Goal: Task Accomplishment & Management: Manage account settings

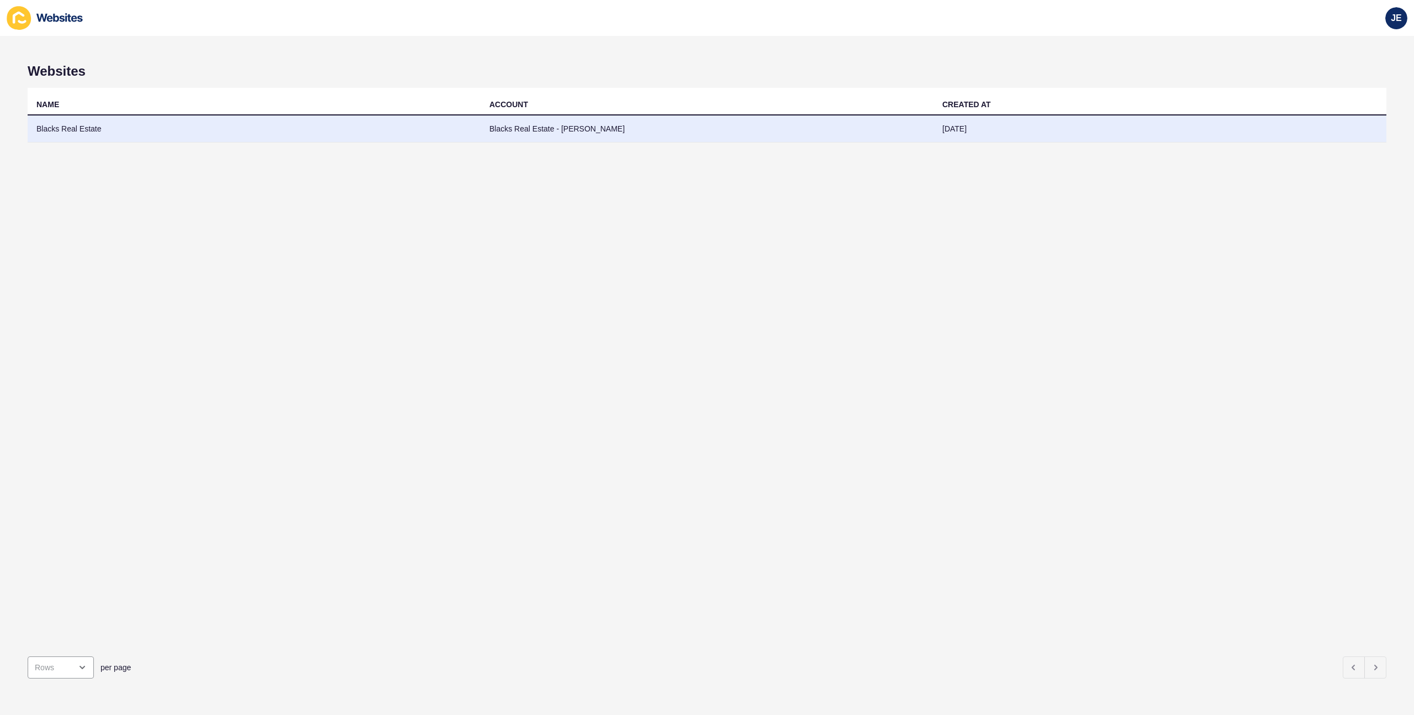
click at [617, 133] on td "Blacks Real Estate - [PERSON_NAME]" at bounding box center [706, 128] width 453 height 27
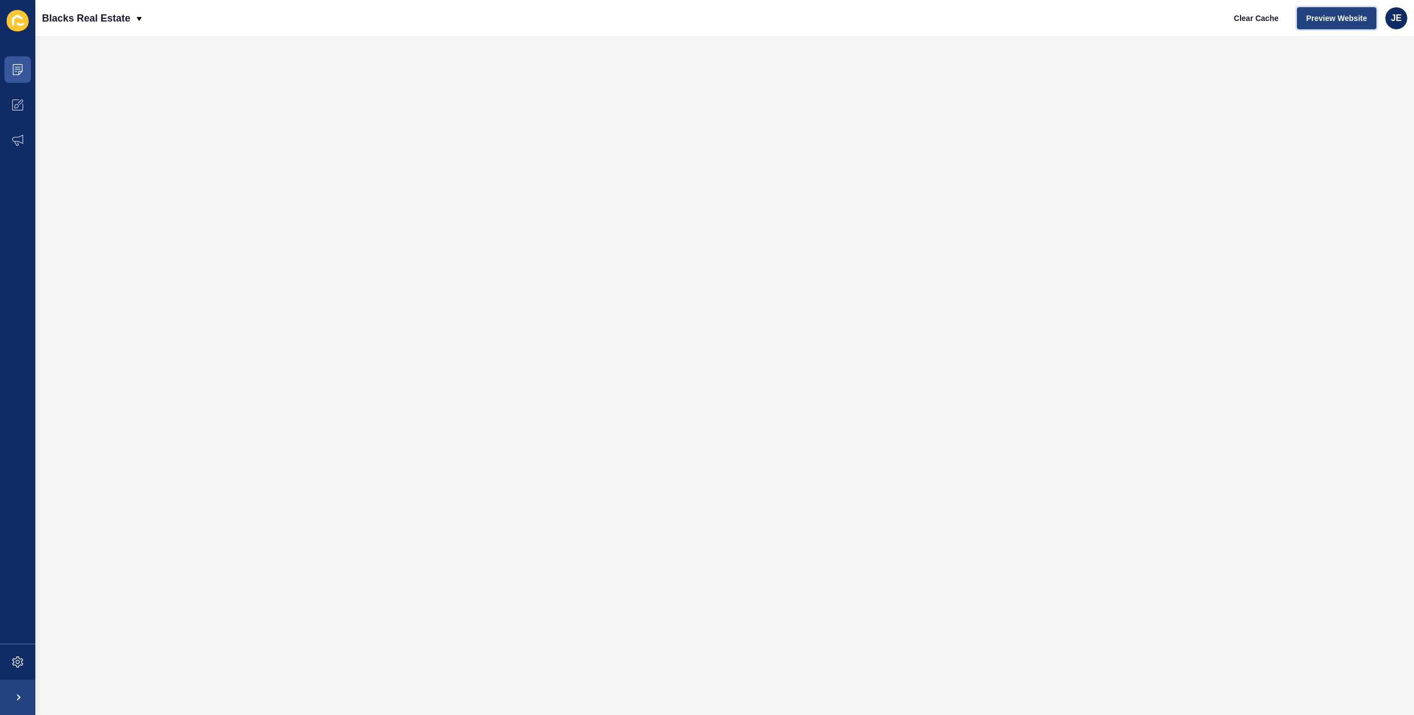
click at [1346, 20] on span "Preview Website" at bounding box center [1336, 18] width 61 height 11
click at [15, 657] on icon at bounding box center [17, 661] width 11 height 11
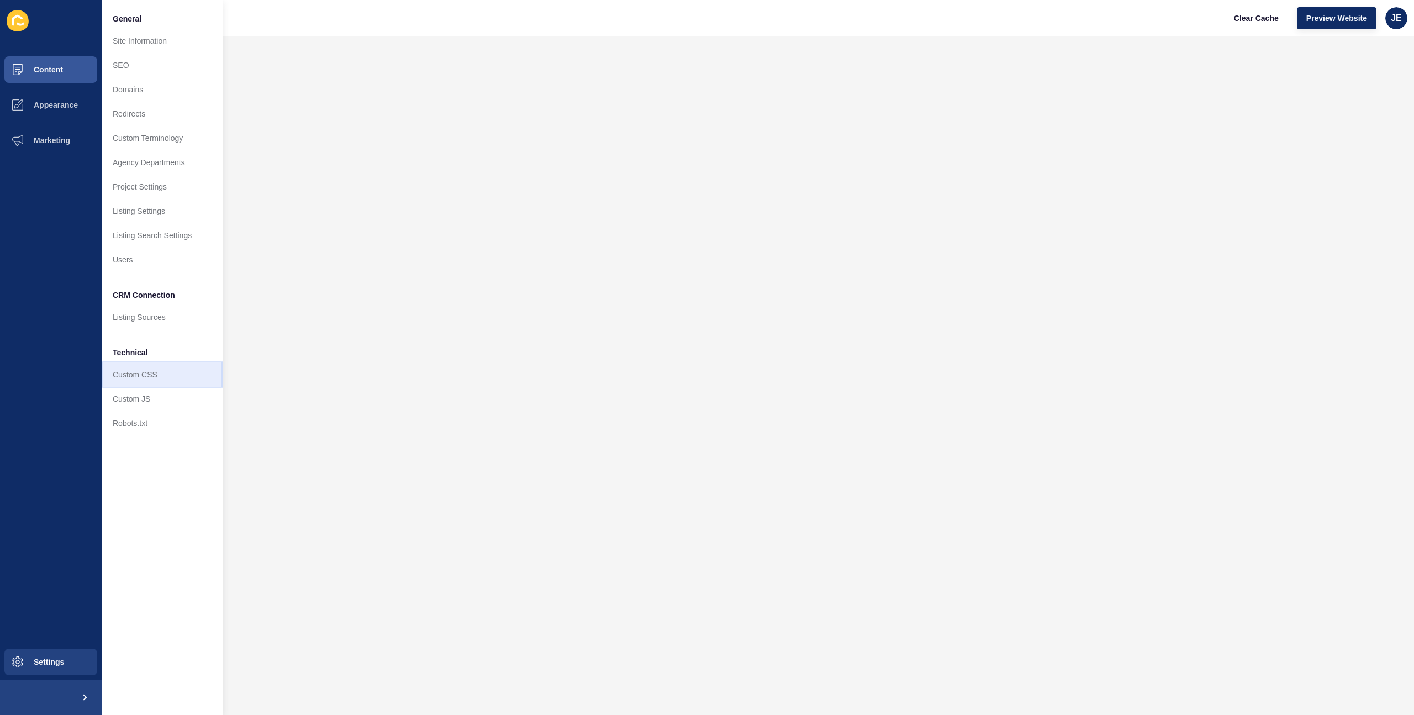
click at [169, 383] on link "Custom CSS" at bounding box center [162, 374] width 121 height 24
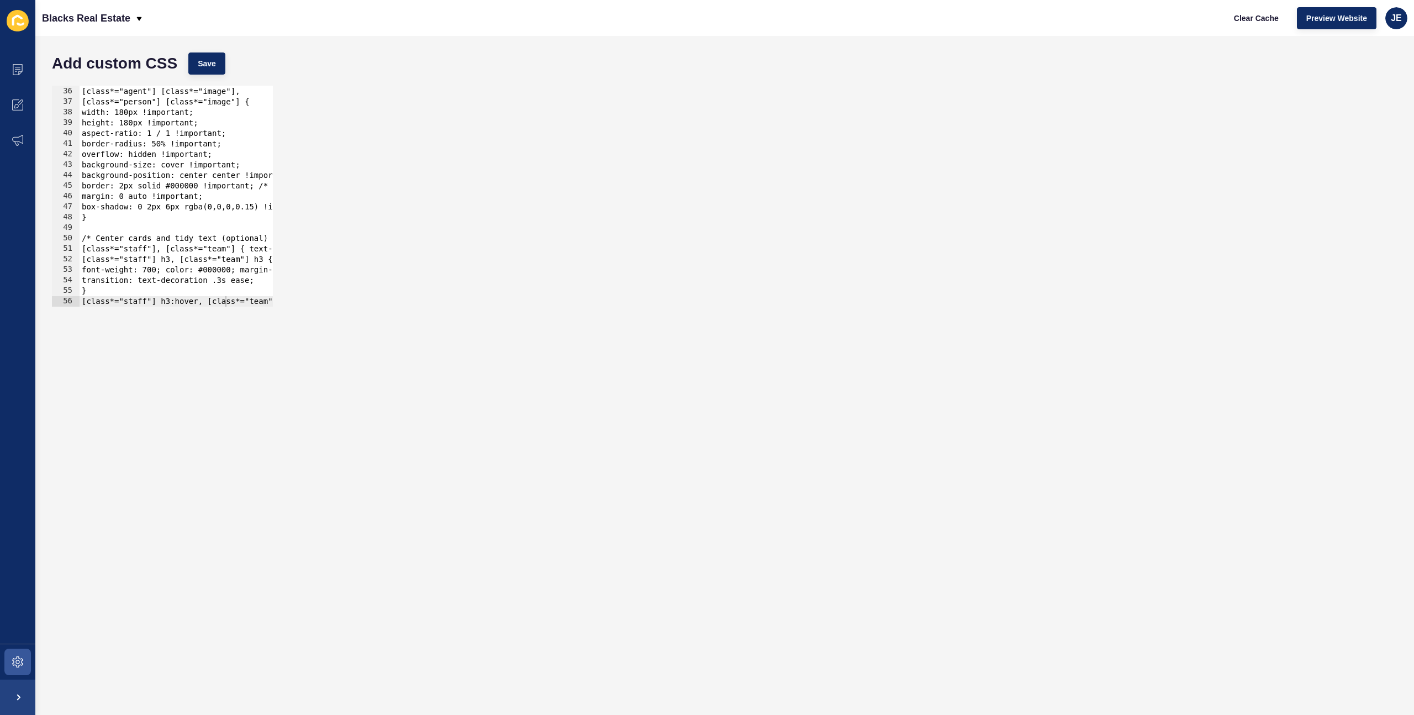
scroll to position [0, 275]
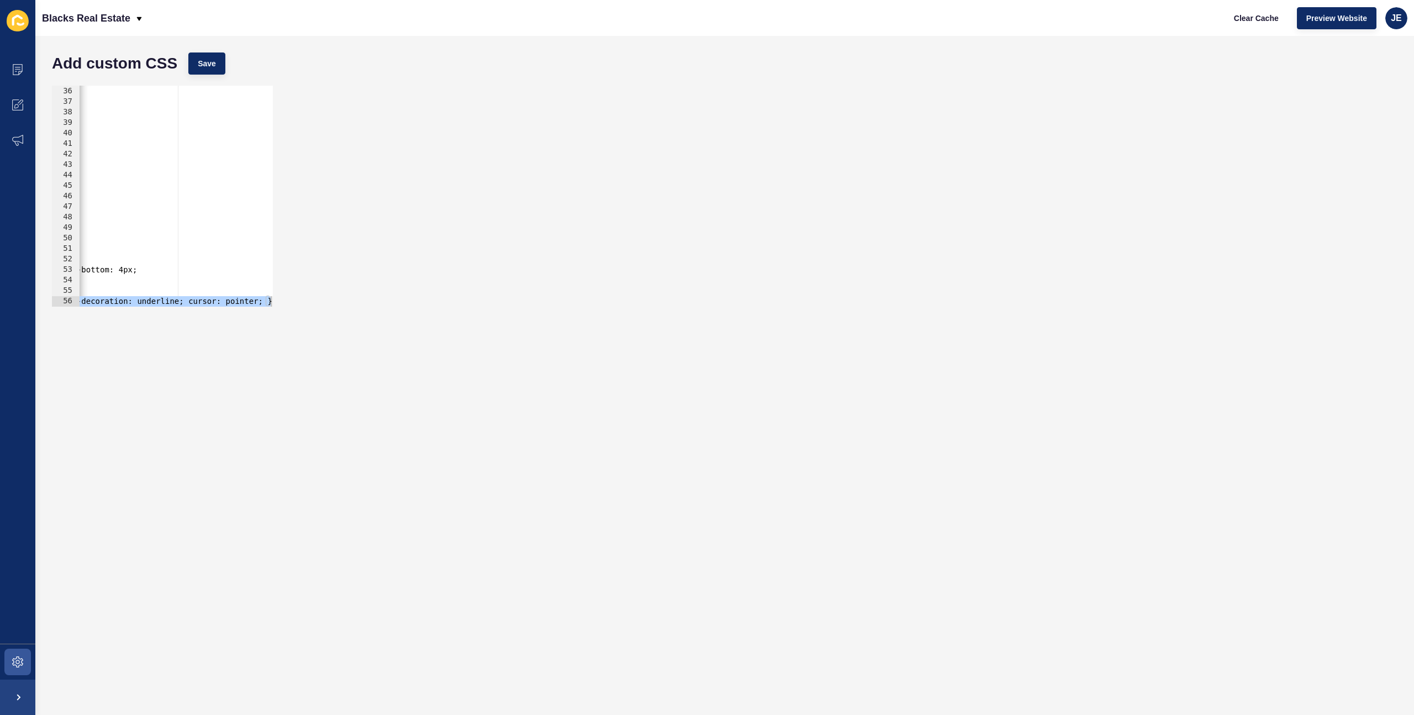
drag, startPoint x: 228, startPoint y: 299, endPoint x: 357, endPoint y: 308, distance: 130.0
click at [357, 308] on div "35 36 37 38 39 40 41 42 43 44 45 46 47 48 49 50 51 52 53 54 55 56 [class*="team…" at bounding box center [724, 196] width 1356 height 232
click at [269, 300] on div at bounding box center [39, 300] width 468 height 11
click at [271, 301] on div at bounding box center [39, 300] width 468 height 11
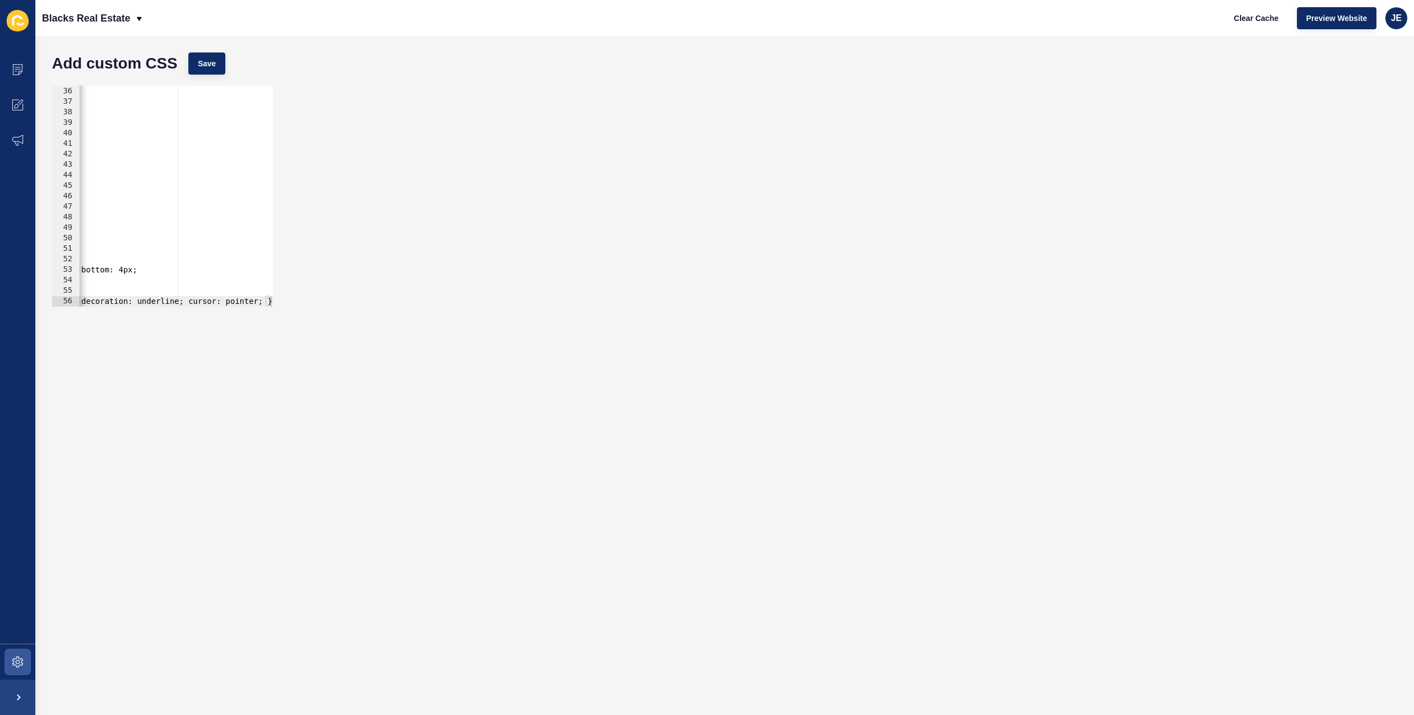
click at [240, 288] on div "[class*="team"] [class*="image"], [class*="agent"] [class*="image"], [class*="p…" at bounding box center [39, 197] width 468 height 242
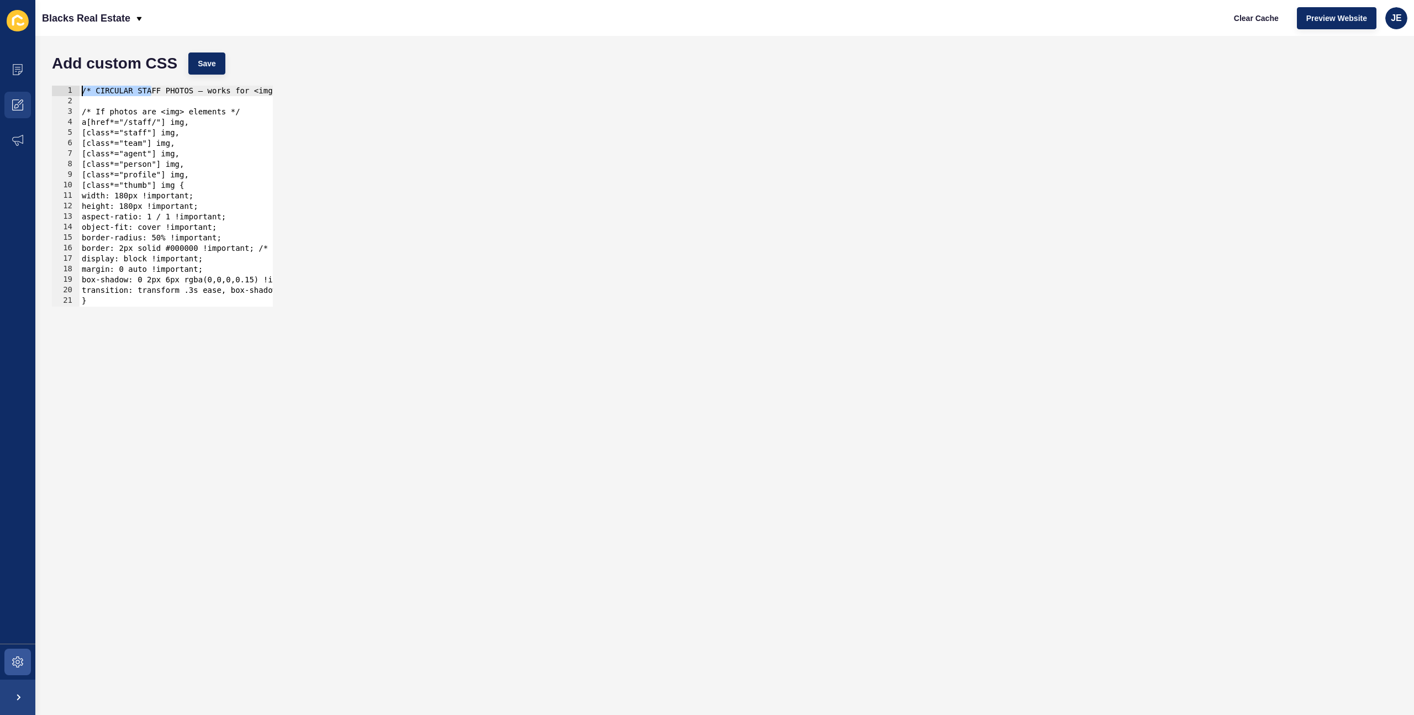
drag, startPoint x: 150, startPoint y: 94, endPoint x: 0, endPoint y: 88, distance: 150.4
click at [0, 88] on div "Content Appearance Marketing Settings Blacks Real Estate Clear Cache Preview We…" at bounding box center [707, 357] width 1414 height 715
type textarea "/* CIRCULAR STAFF PHOTOS — works for <img> and background-image tiles */"
click at [178, 96] on div "/* CIRCULAR STAFF PHOTOS — works for <img> and background-image tiles */ /* If …" at bounding box center [314, 207] width 468 height 242
click at [124, 98] on div "/* CIRCULAR STAFF PHOTOS — works for <img> and background-image tiles */ /* If …" at bounding box center [314, 207] width 468 height 242
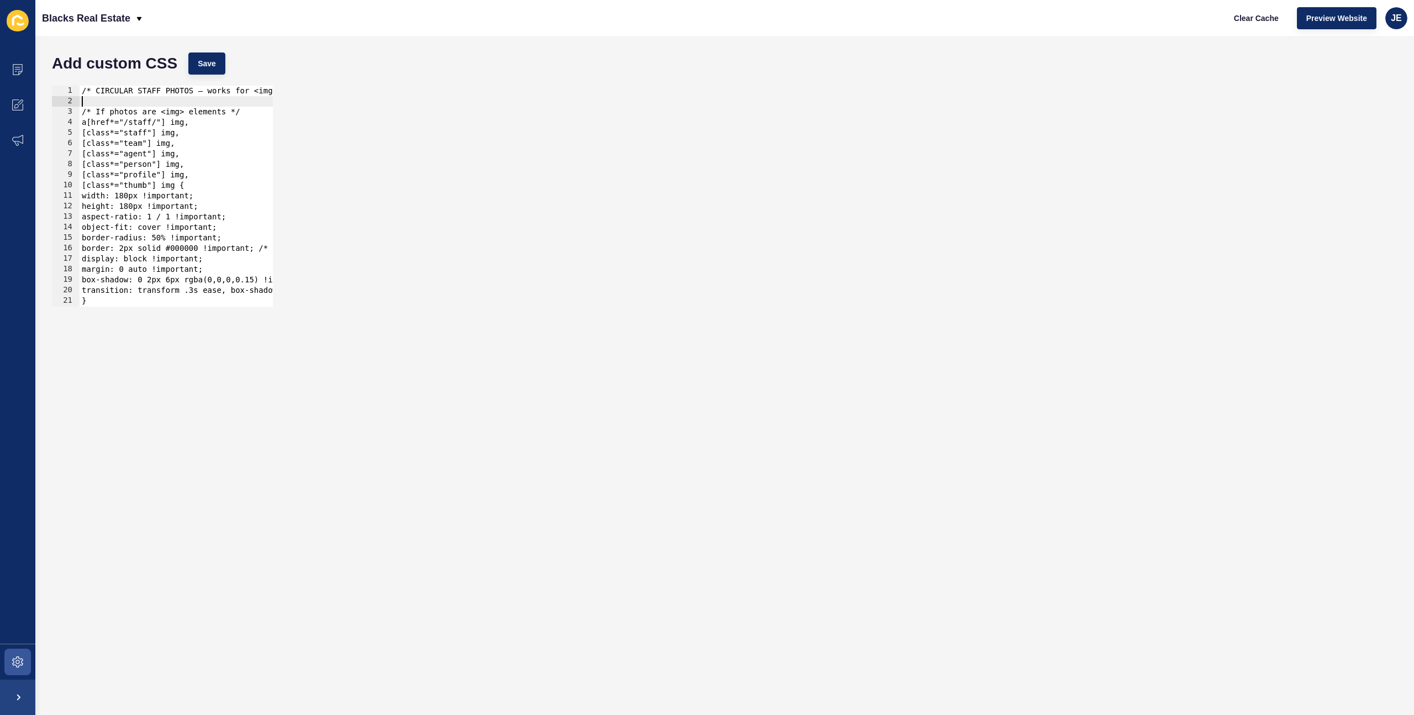
click at [83, 89] on div "/* CIRCULAR STAFF PHOTOS — works for <img> and background-image tiles */ /* If …" at bounding box center [314, 207] width 468 height 242
type textarea "/* CIRCULAR STAFF PHOTOS — works for <img> and background-image tiles */"
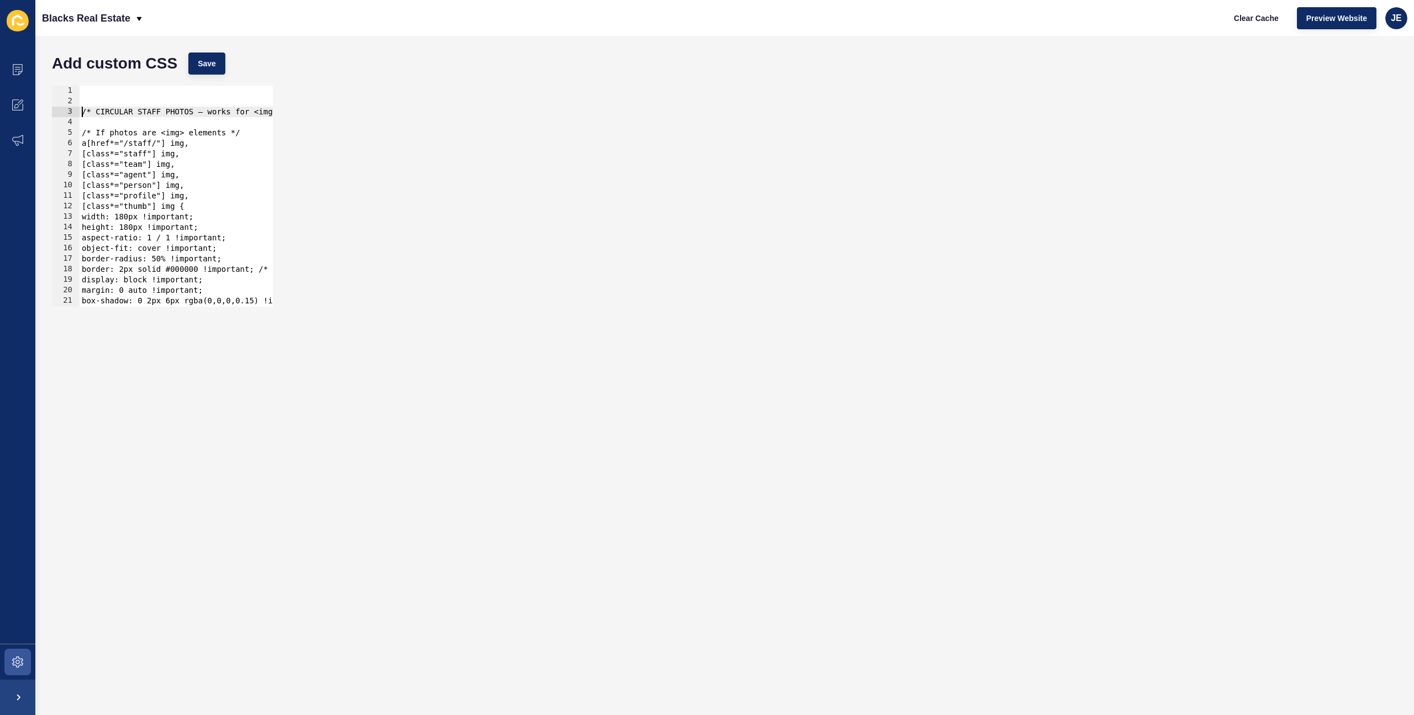
click at [87, 91] on div "/* CIRCULAR STAFF PHOTOS — works for <img> and background-image tiles */ /* If …" at bounding box center [314, 207] width 468 height 242
paste textarea "hero-banner"
drag, startPoint x: 150, startPoint y: 95, endPoint x: 47, endPoint y: 88, distance: 103.0
click at [47, 88] on div "hero-banner 1 2 3 4 5 6 7 8 9 10 11 12 13 14 15 16 17 18 19 20 21 22 23 hero-ba…" at bounding box center [724, 196] width 1356 height 232
paste textarea "hero-banner"
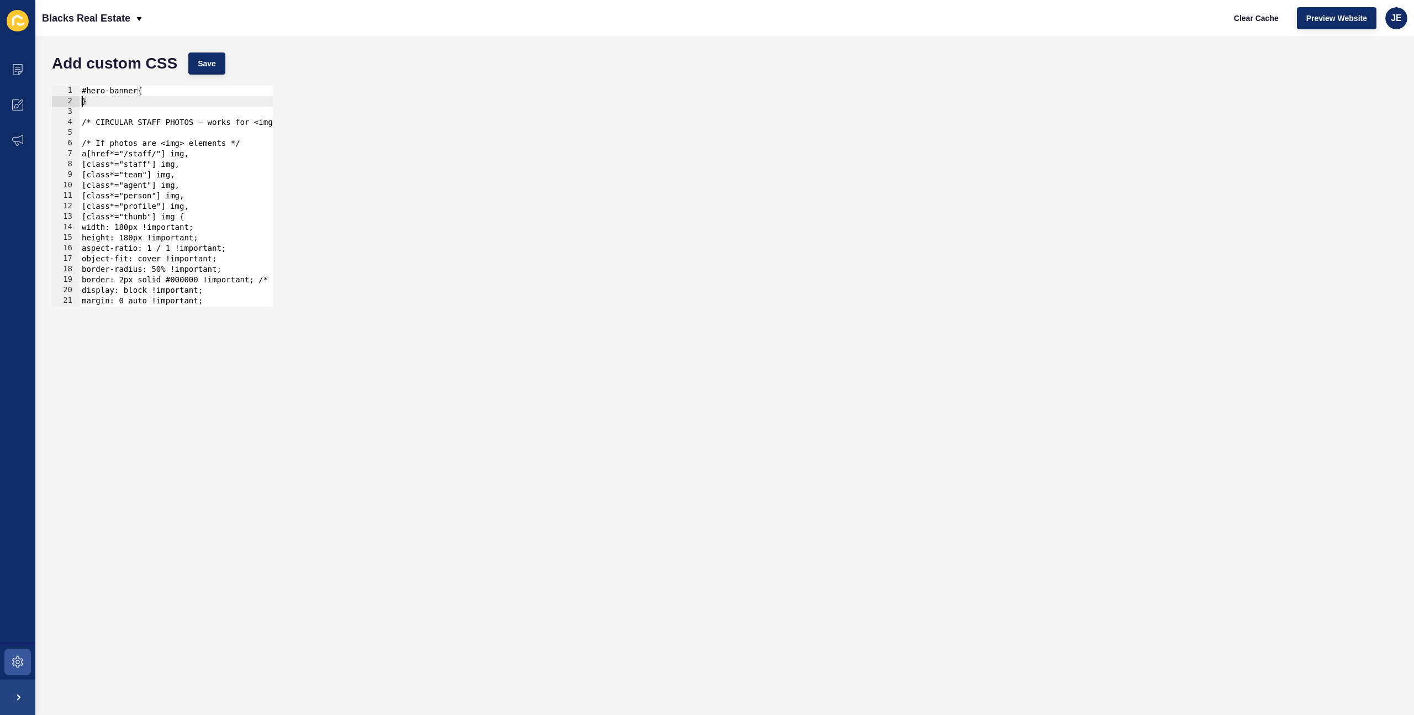
type textarea "}"
click at [208, 64] on span "Save" at bounding box center [207, 63] width 18 height 11
click at [1270, 22] on span "Clear Cache" at bounding box center [1256, 18] width 45 height 11
click at [165, 102] on div "#hero-banner{ min-height: 30vh; } /* CIRCULAR STAFF PHOTOS — works for <img> an…" at bounding box center [314, 207] width 468 height 242
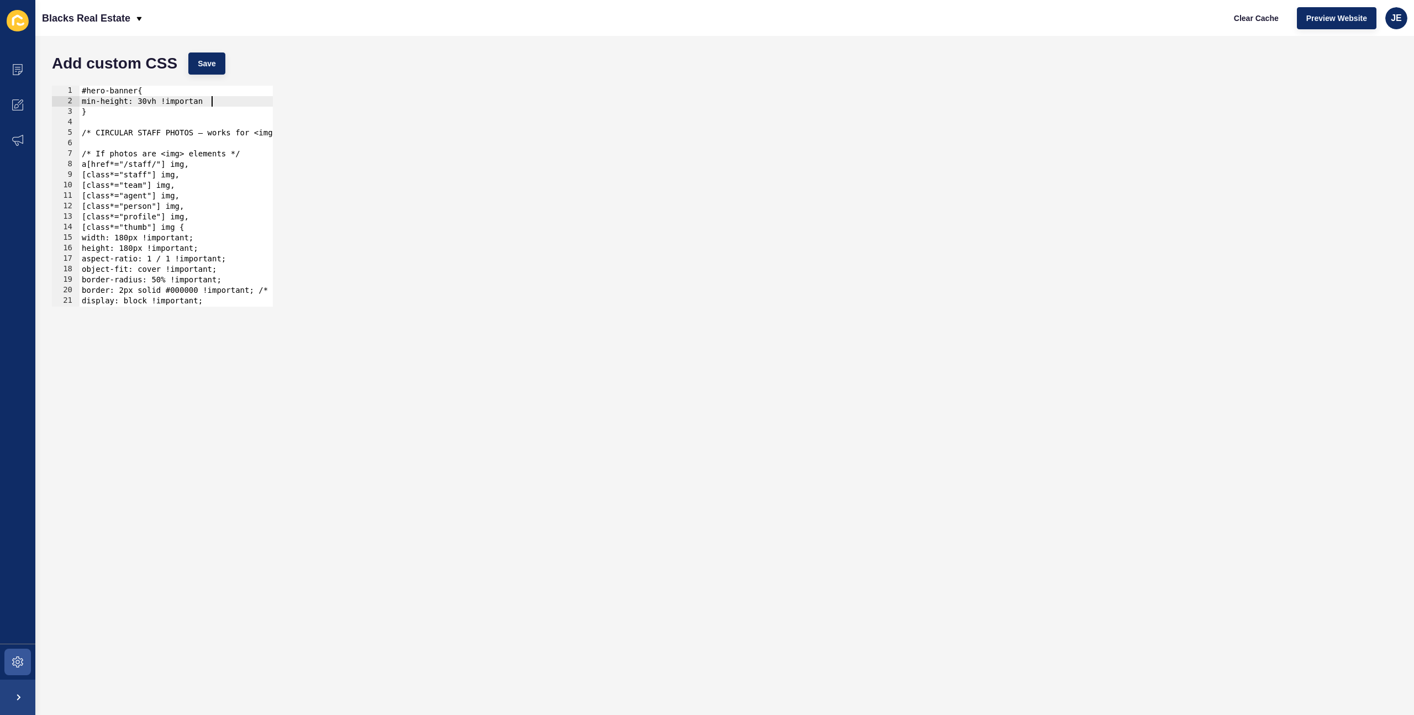
scroll to position [0, 9]
click at [200, 71] on button "Save" at bounding box center [206, 63] width 37 height 22
click at [1262, 21] on span "Clear Cache" at bounding box center [1256, 18] width 45 height 11
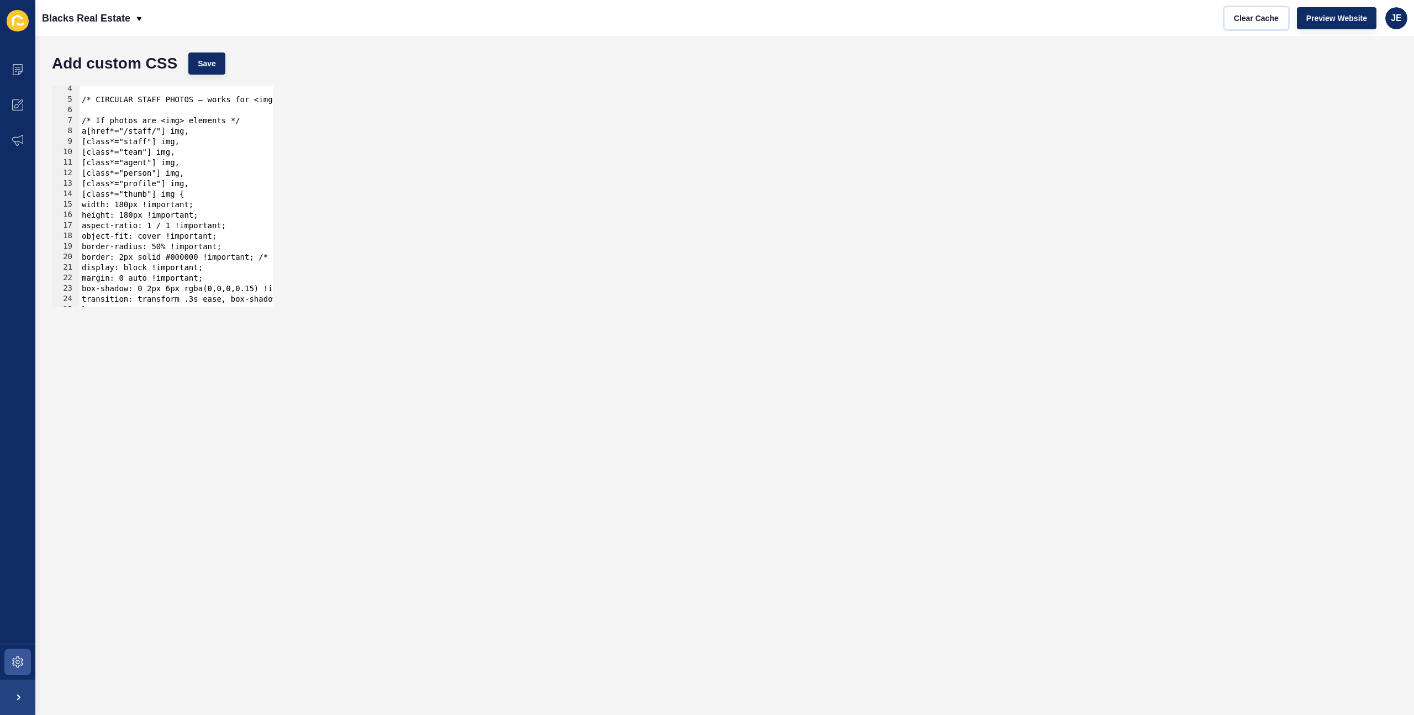
scroll to position [66, 0]
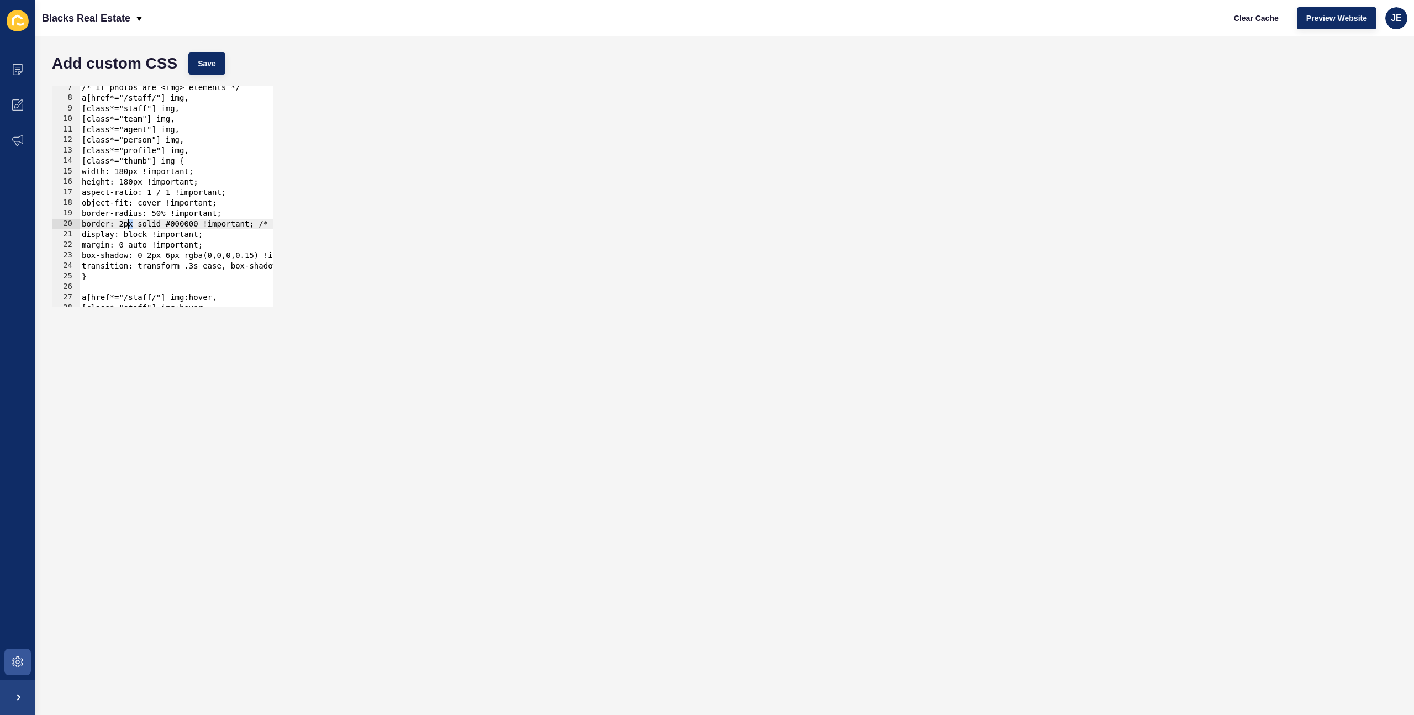
click at [129, 224] on div "/* If photos are <img> elements */ a[href*="/staff/"] img, [class*="staff"] img…" at bounding box center [314, 203] width 468 height 242
drag, startPoint x: 226, startPoint y: 56, endPoint x: 212, endPoint y: 65, distance: 16.1
click at [223, 59] on div "Add custom CSS Save" at bounding box center [724, 63] width 1356 height 33
click at [212, 65] on span "Save" at bounding box center [207, 63] width 18 height 11
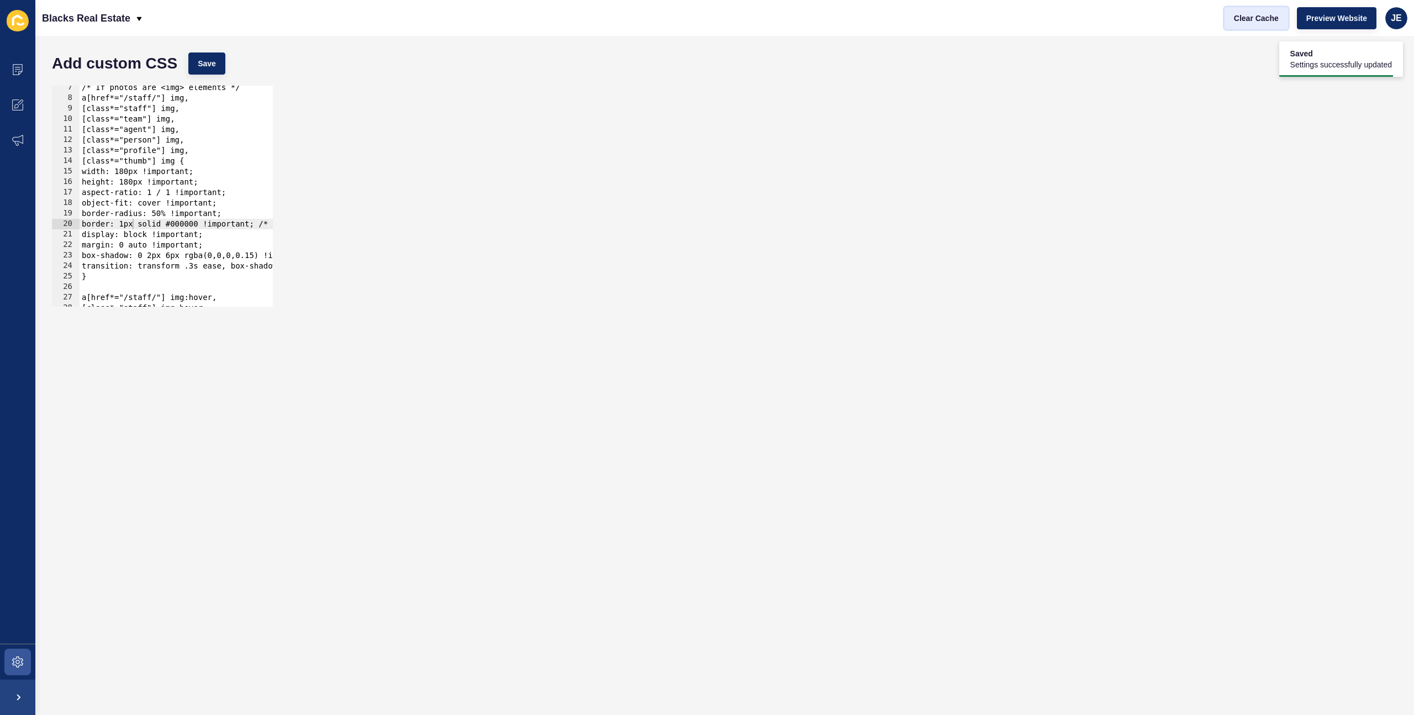
click at [1248, 19] on span "Clear Cache" at bounding box center [1256, 18] width 45 height 11
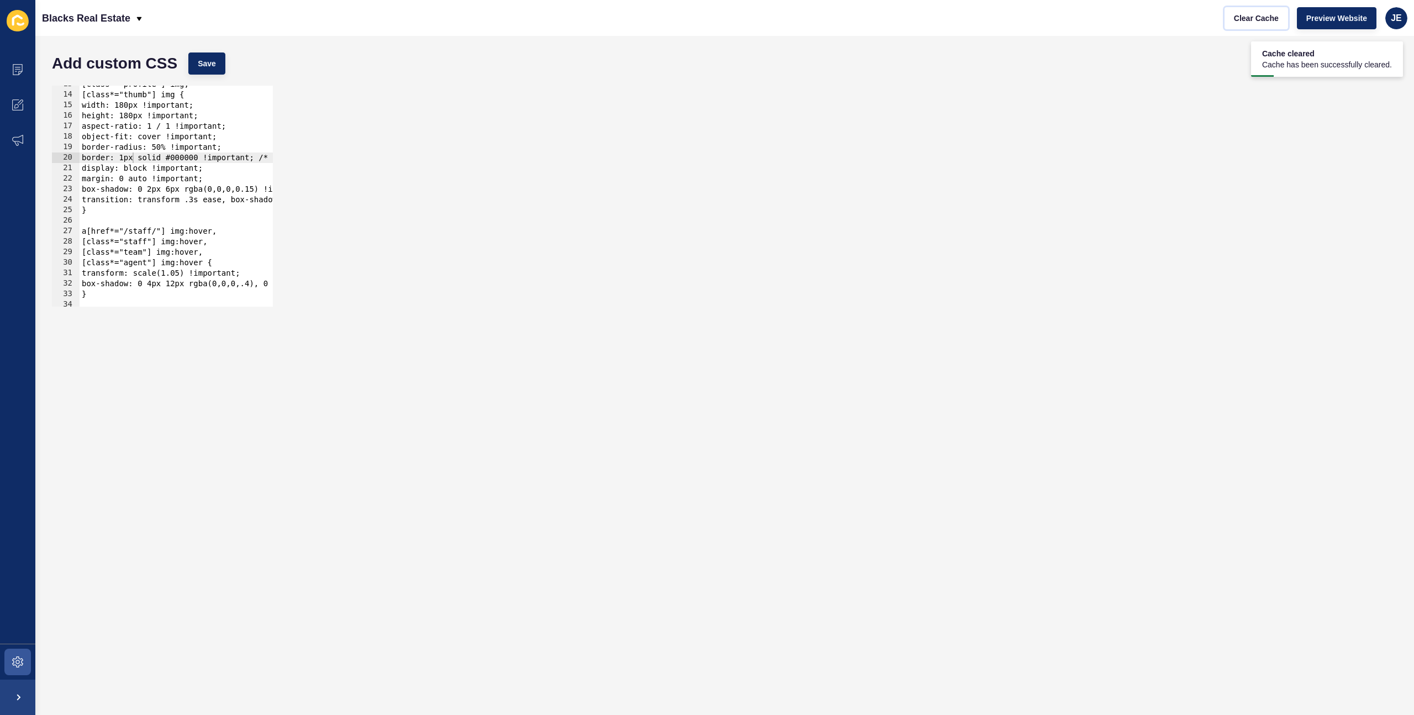
scroll to position [409, 0]
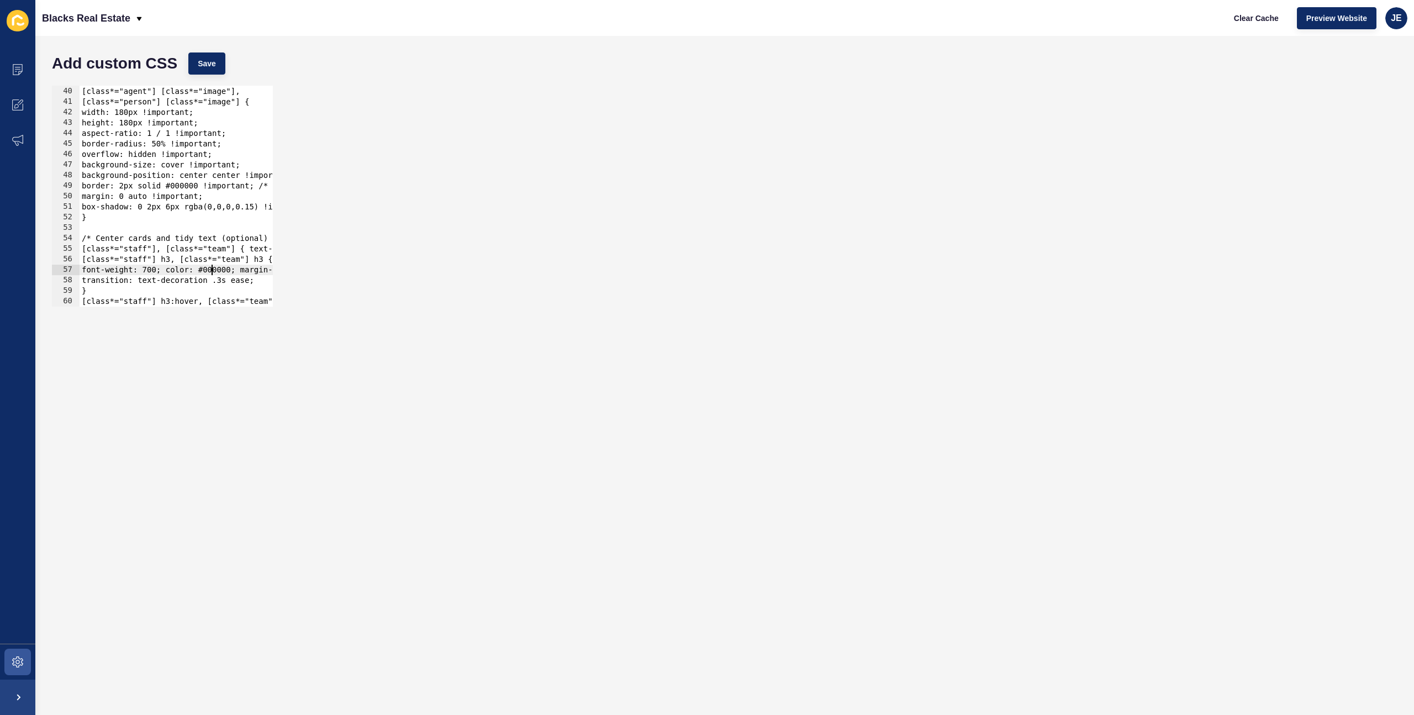
click at [210, 268] on div "[class*="team"] [class*="image"], [class*="agent"] [class*="image"], [class*="p…" at bounding box center [314, 197] width 468 height 242
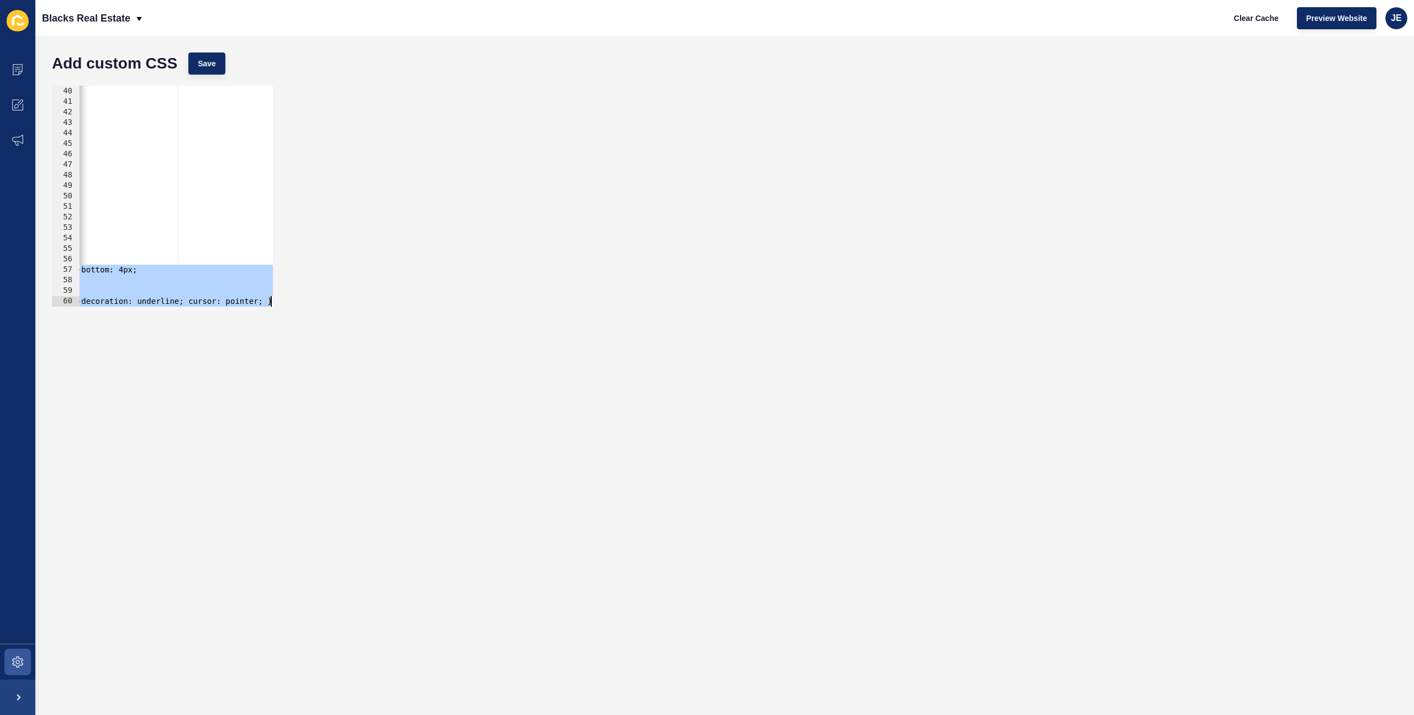
drag, startPoint x: 209, startPoint y: 258, endPoint x: 256, endPoint y: 416, distance: 164.6
click at [256, 416] on form "Add custom CSS Save font-weight: 700; color: #000000; margin-top: 12px; margin-…" at bounding box center [724, 375] width 1356 height 657
type textarea "[class*="staff"] h3:hover, [class*="team"] h3:hover { text-decoration: underlin…"
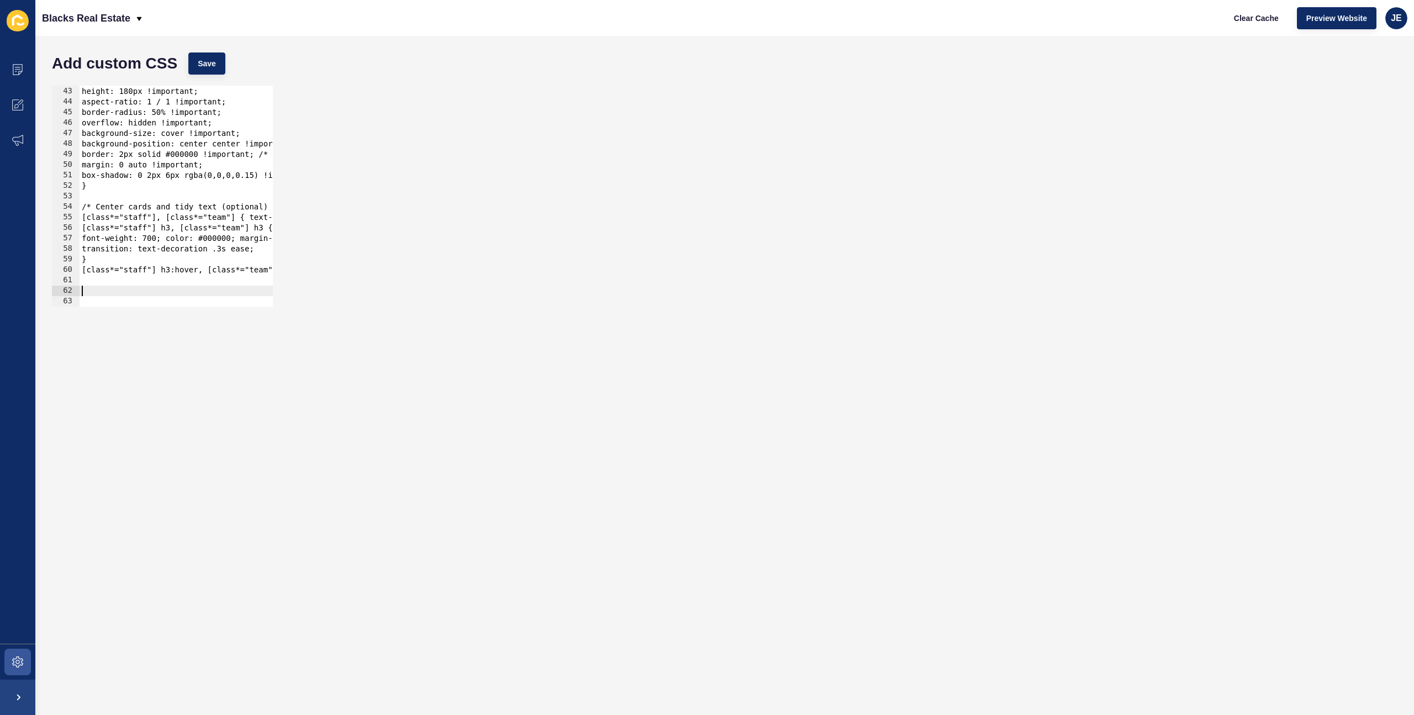
click at [93, 287] on div "width: 180px !important; height: 180px !important; aspect-ratio: 1 / 1 !importa…" at bounding box center [314, 197] width 468 height 242
paste textarea "staff-card"
type textarea "staff-card"
paste textarea "staff-card"
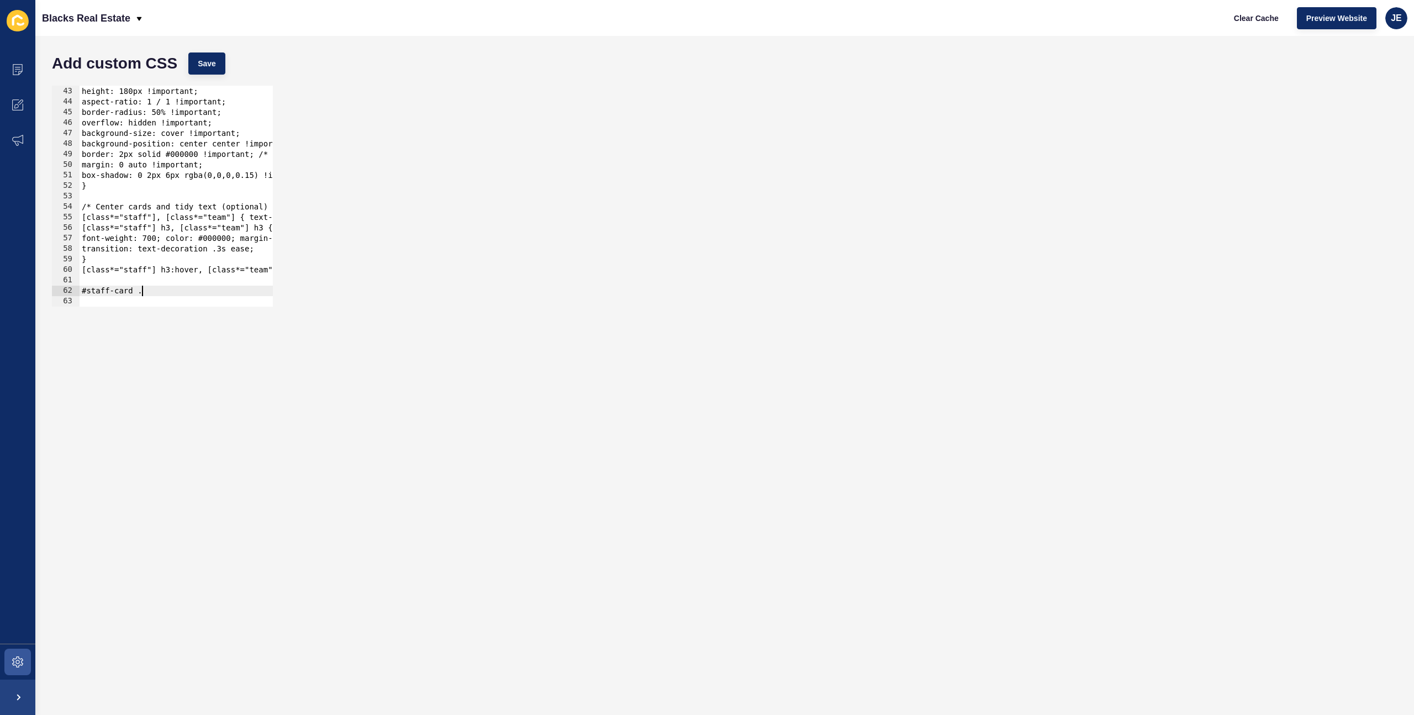
paste textarea "siteloft-ucg"
type textarea "}"
type textarea "justify-content: center;"
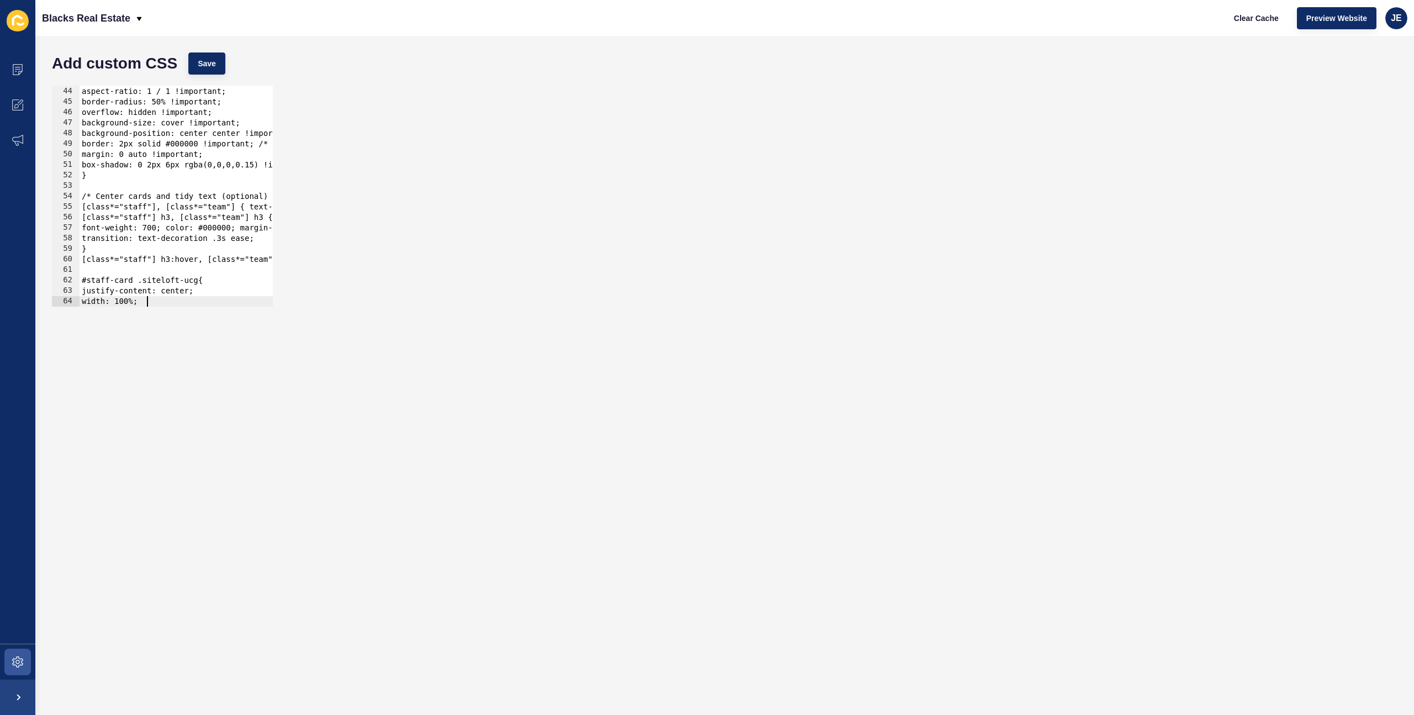
scroll to position [472, 0]
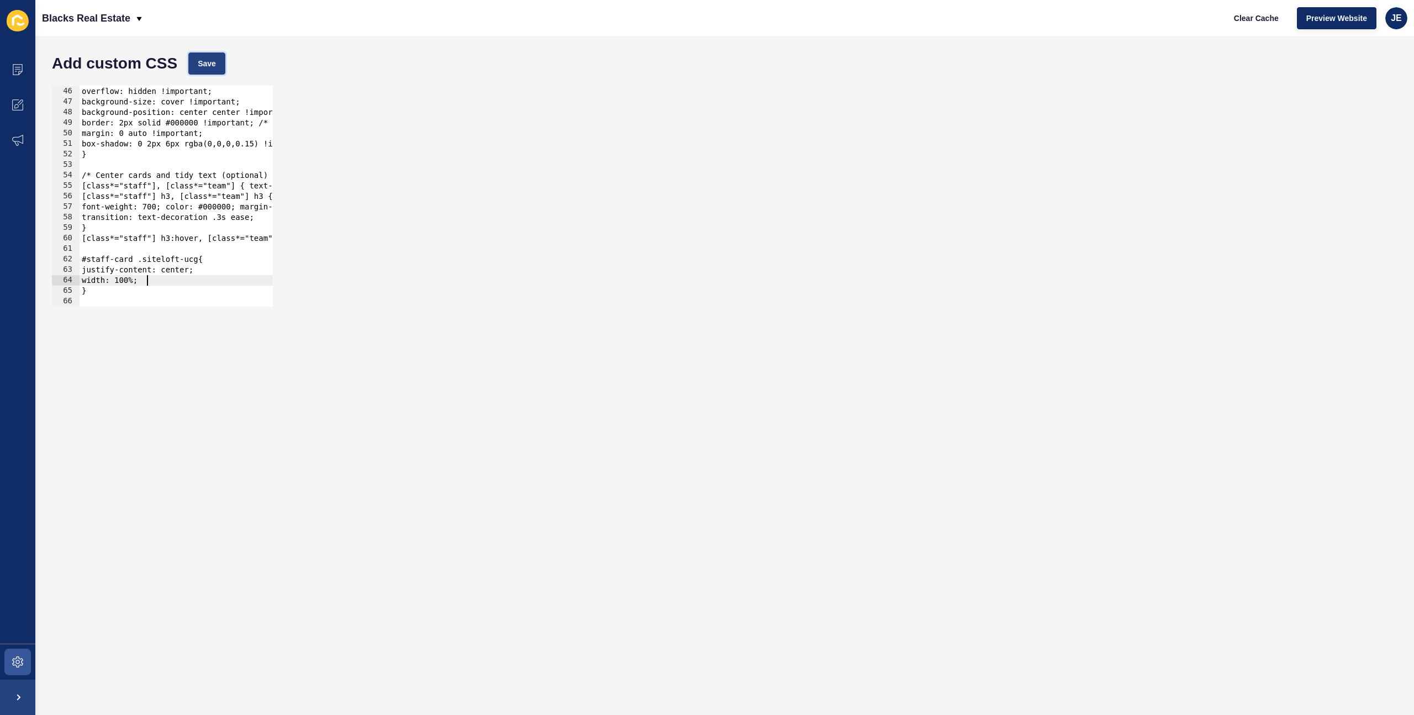
click at [218, 61] on button "Save" at bounding box center [206, 63] width 37 height 22
click at [1264, 17] on span "Clear Cache" at bounding box center [1256, 18] width 45 height 11
click at [199, 262] on div "border-radius: 50% !important; overflow: hidden !important; background-size: co…" at bounding box center [314, 197] width 468 height 242
click at [217, 68] on button "Save" at bounding box center [206, 63] width 37 height 22
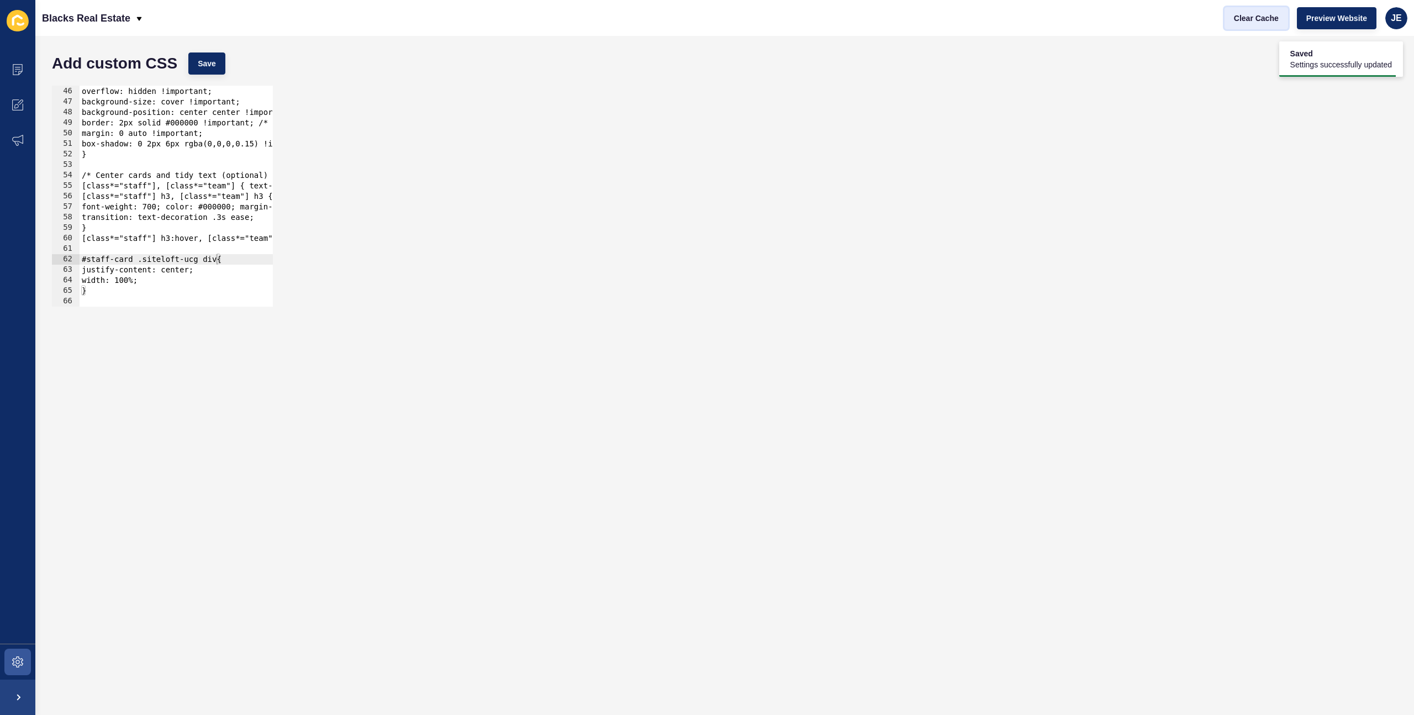
click at [1259, 16] on span "Clear Cache" at bounding box center [1256, 18] width 45 height 11
click at [493, 135] on div "#staff-card .siteloft-ucg div{ 45 46 47 48 49 50 51 52 53 54 55 56 57 58 59 60 …" at bounding box center [724, 196] width 1356 height 232
click at [15, 66] on icon at bounding box center [17, 69] width 11 height 11
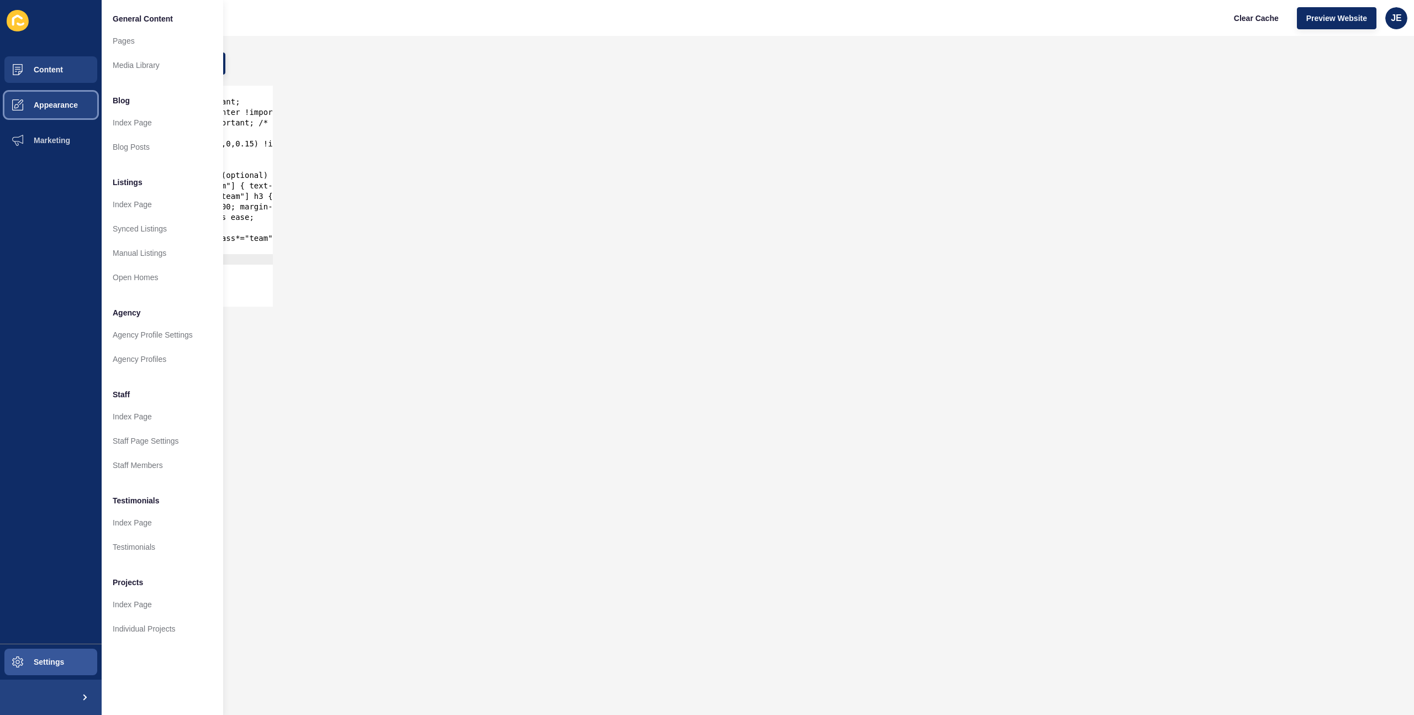
click at [65, 101] on span "Appearance" at bounding box center [38, 105] width 80 height 9
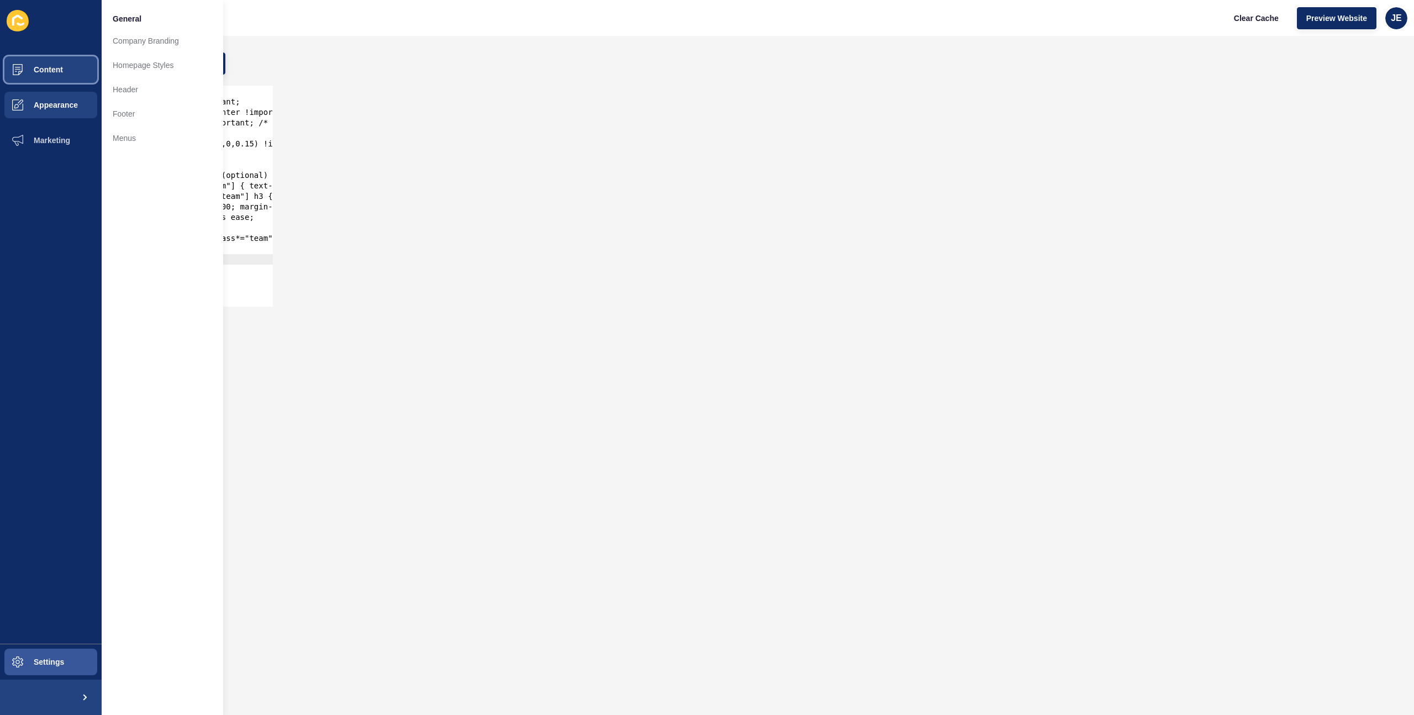
click at [62, 83] on button "Content" at bounding box center [51, 69] width 102 height 35
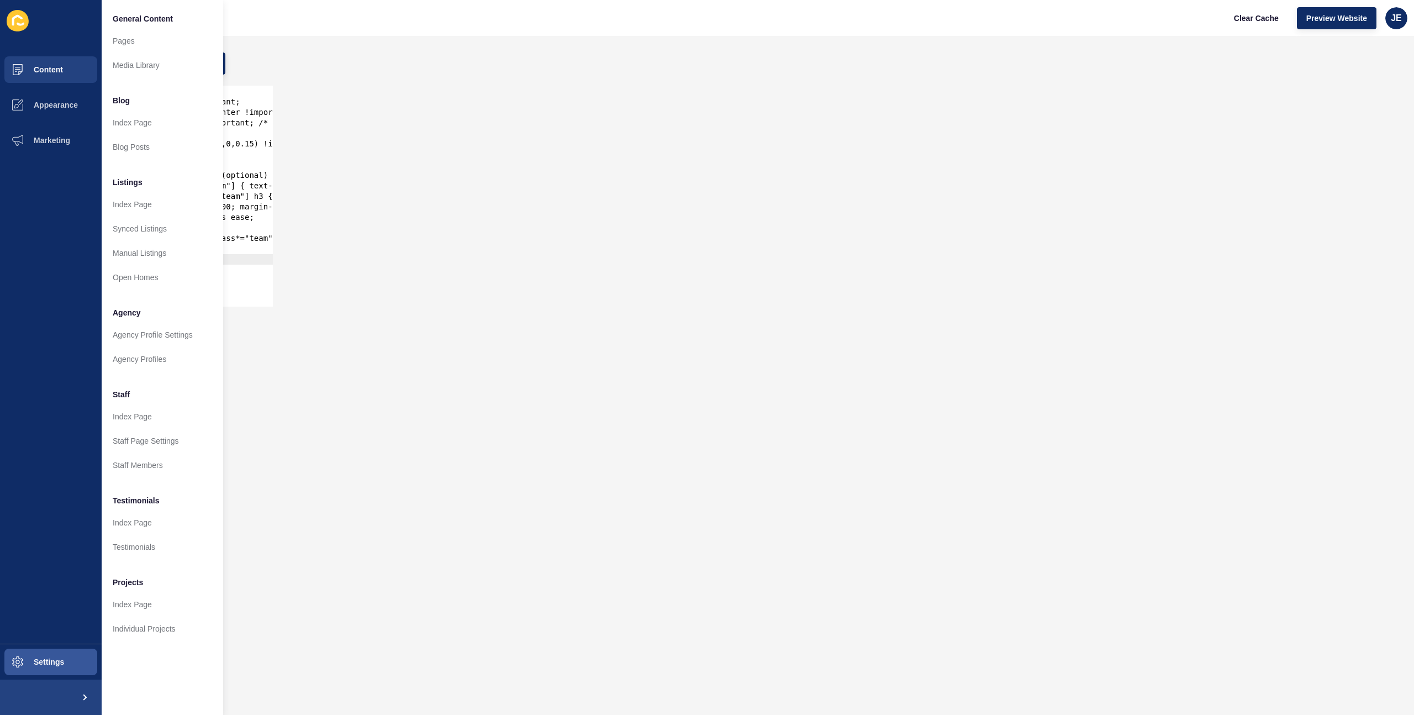
drag, startPoint x: 533, startPoint y: 188, endPoint x: 517, endPoint y: 192, distance: 16.1
click at [533, 188] on div "#staff-card .siteloft-ucg div{ 45 46 47 48 49 50 51 52 53 54 55 56 57 58 59 60 …" at bounding box center [724, 196] width 1356 height 232
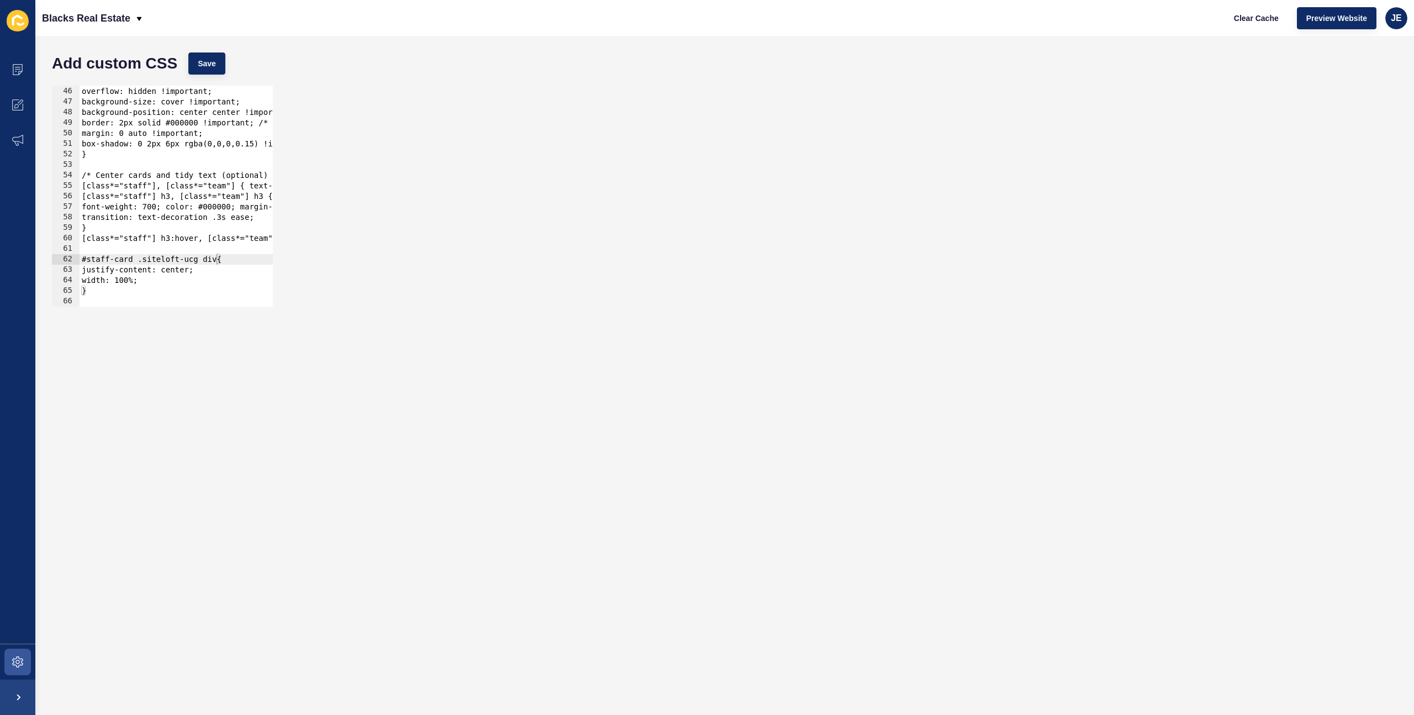
type textarea "}"
click at [161, 289] on div "border-radius: 50% !important; overflow: hidden !important; background-size: co…" at bounding box center [314, 197] width 468 height 242
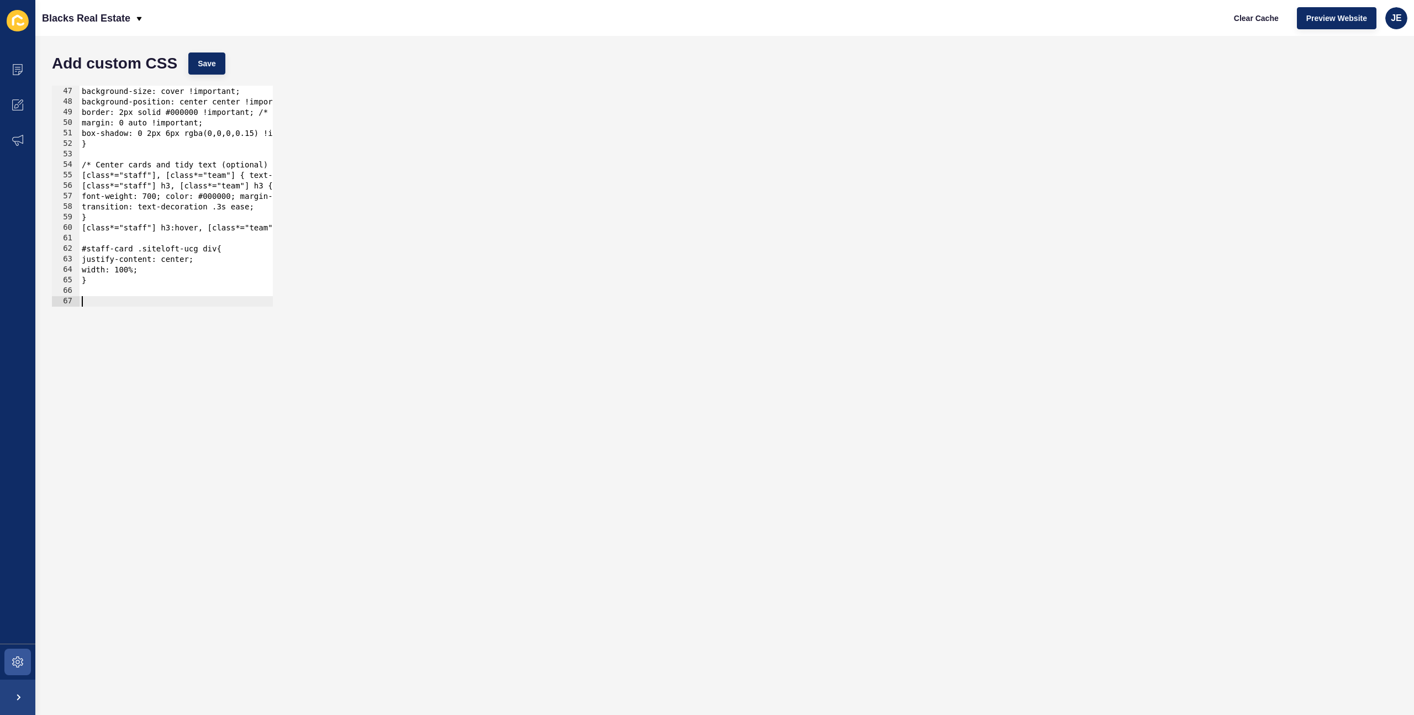
scroll to position [482, 0]
type textarea "#"
paste textarea "data-testid="attached-agent""
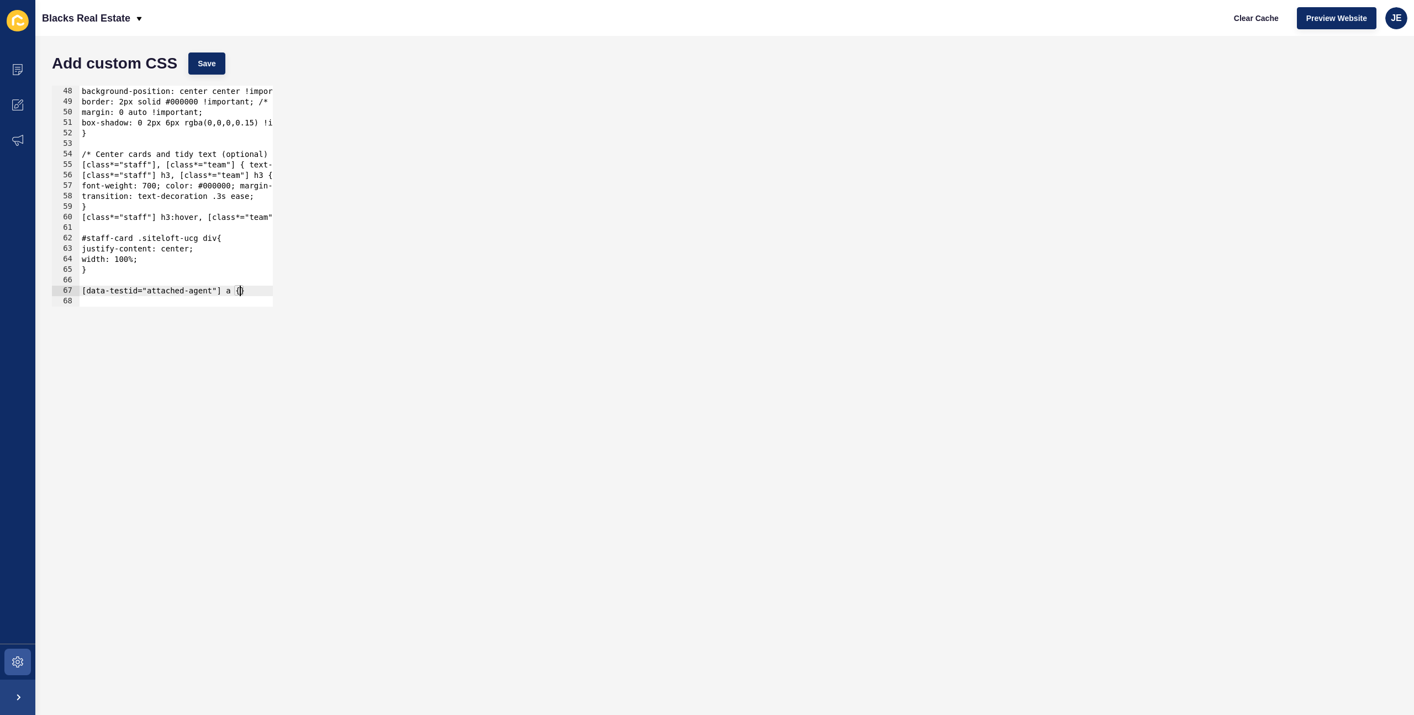
scroll to position [0, 0]
type textarea "}"
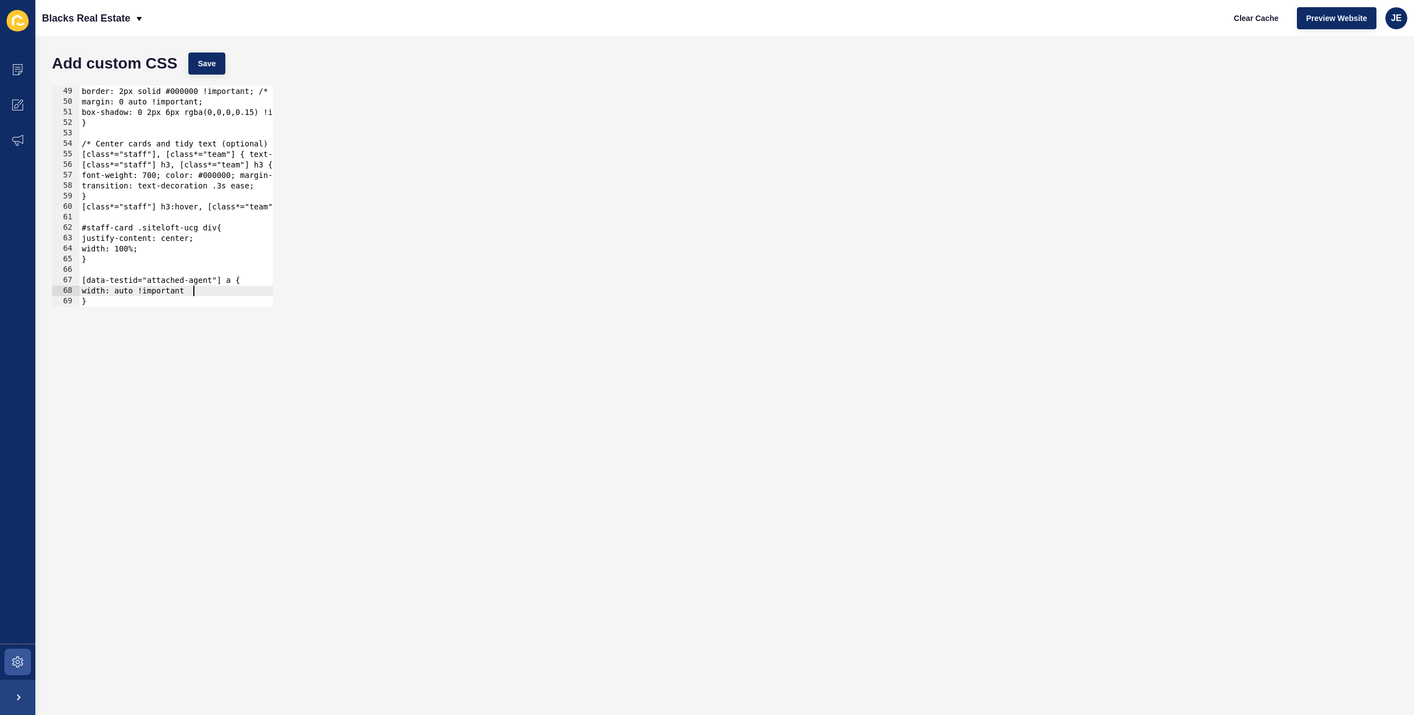
type textarea "width: auto !important;"
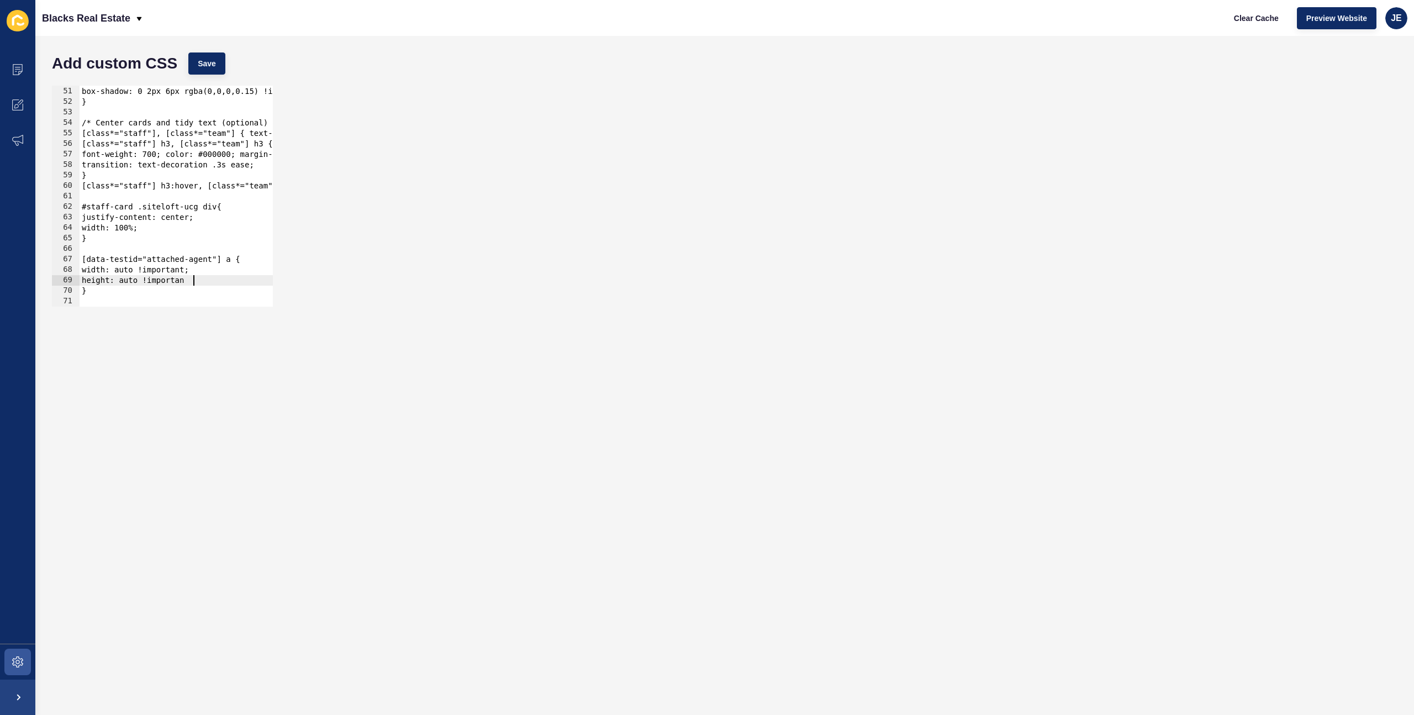
scroll to position [0, 8]
click at [217, 53] on button "Save" at bounding box center [206, 63] width 37 height 22
click at [1248, 20] on span "Clear Cache" at bounding box center [1256, 18] width 45 height 11
click at [229, 262] on div "margin: 0 auto !important; box-shadow: 0 2px 6px rgba(0,0,0,0.15) !important; }…" at bounding box center [314, 197] width 468 height 242
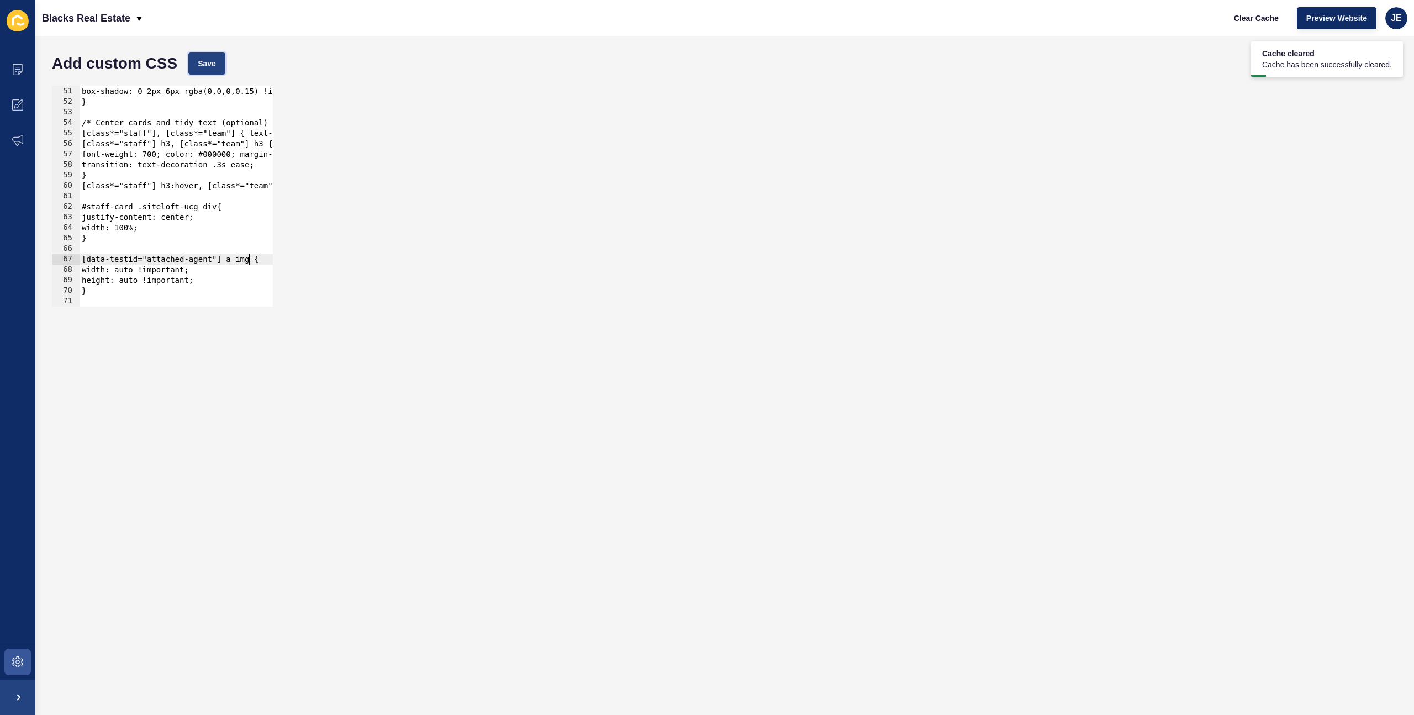
click at [211, 58] on span "Save" at bounding box center [207, 63] width 18 height 11
click at [1241, 13] on span "Clear Cache" at bounding box center [1256, 18] width 45 height 11
click at [132, 269] on div "margin: 0 auto !important; box-shadow: 0 2px 6px rgba(0,0,0,0.15) !important; }…" at bounding box center [314, 197] width 468 height 242
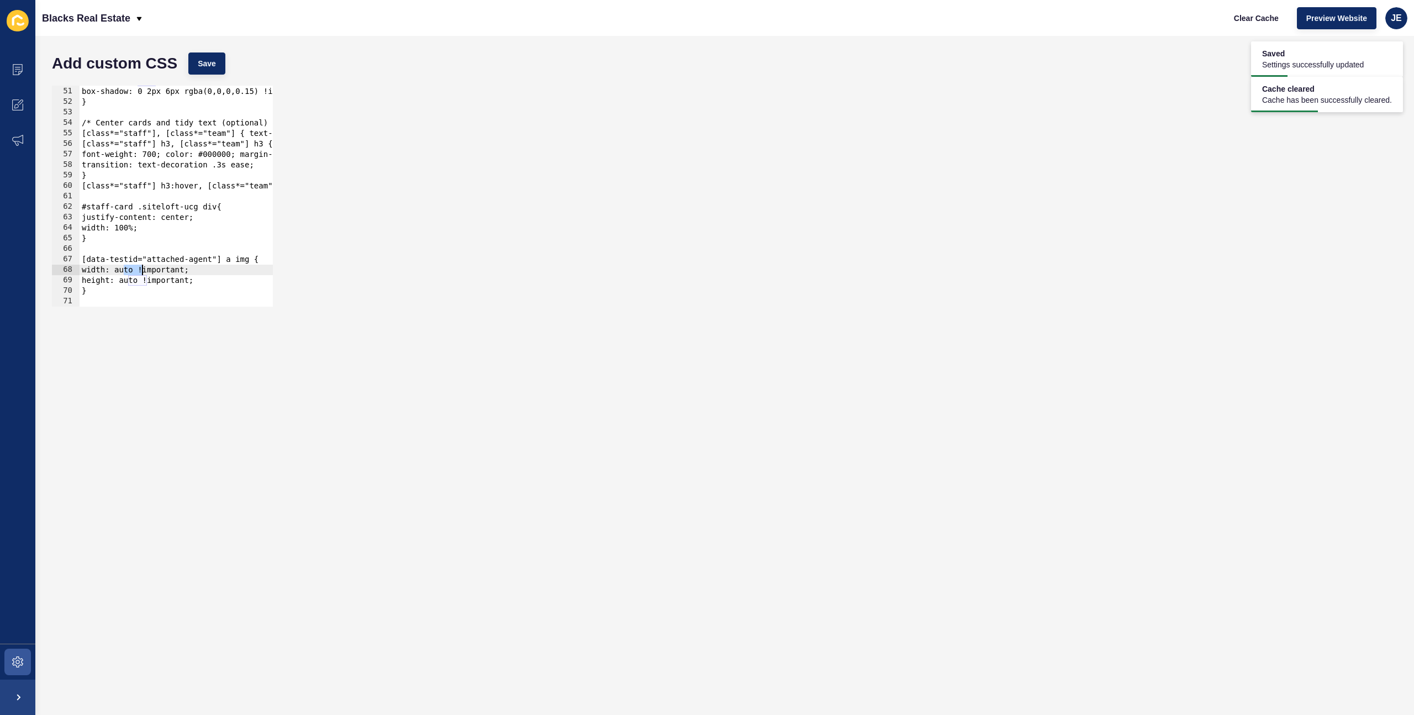
paste textarea "4.8rem"
click at [140, 281] on div "margin: 0 auto !important; box-shadow: 0 2px 6px rgba(0,0,0,0.15) !important; }…" at bounding box center [314, 197] width 468 height 242
paste textarea "4.8rem"
click at [199, 65] on span "Save" at bounding box center [207, 63] width 18 height 11
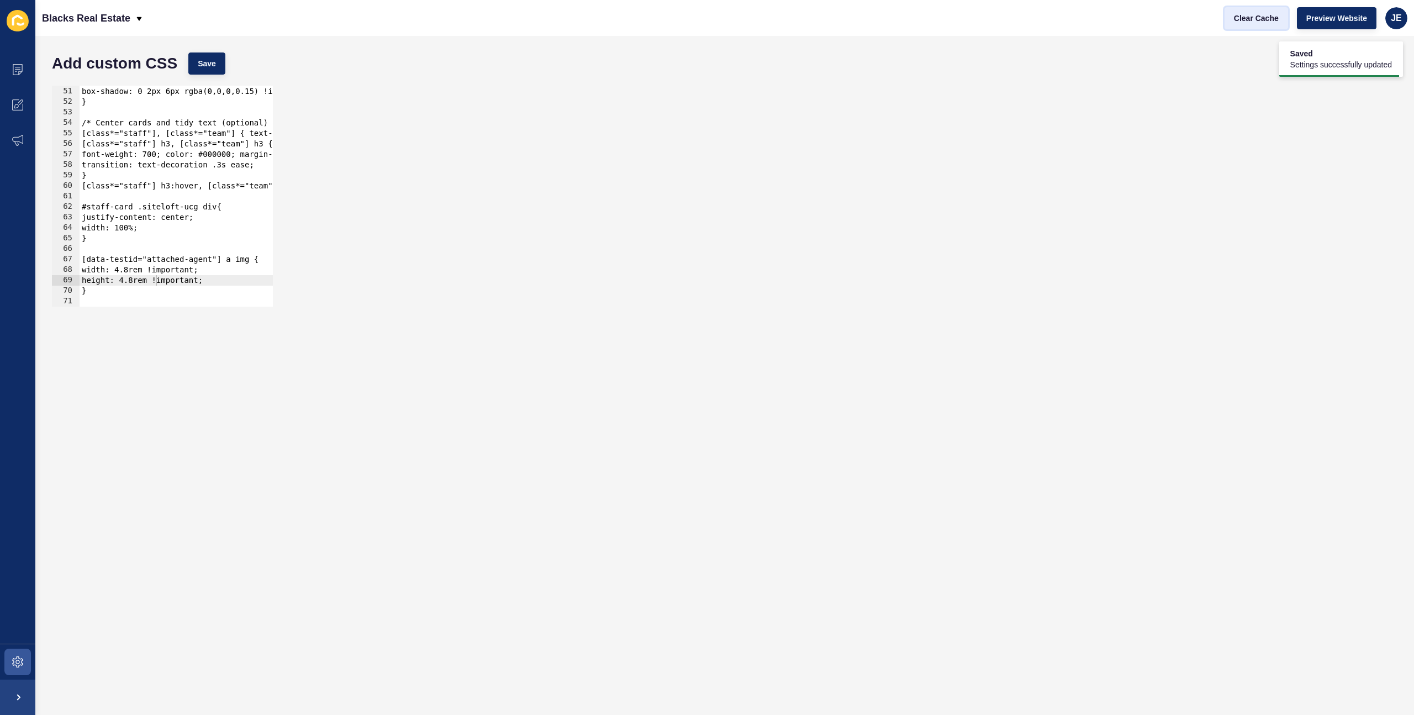
click at [1269, 14] on span "Clear Cache" at bounding box center [1256, 18] width 45 height 11
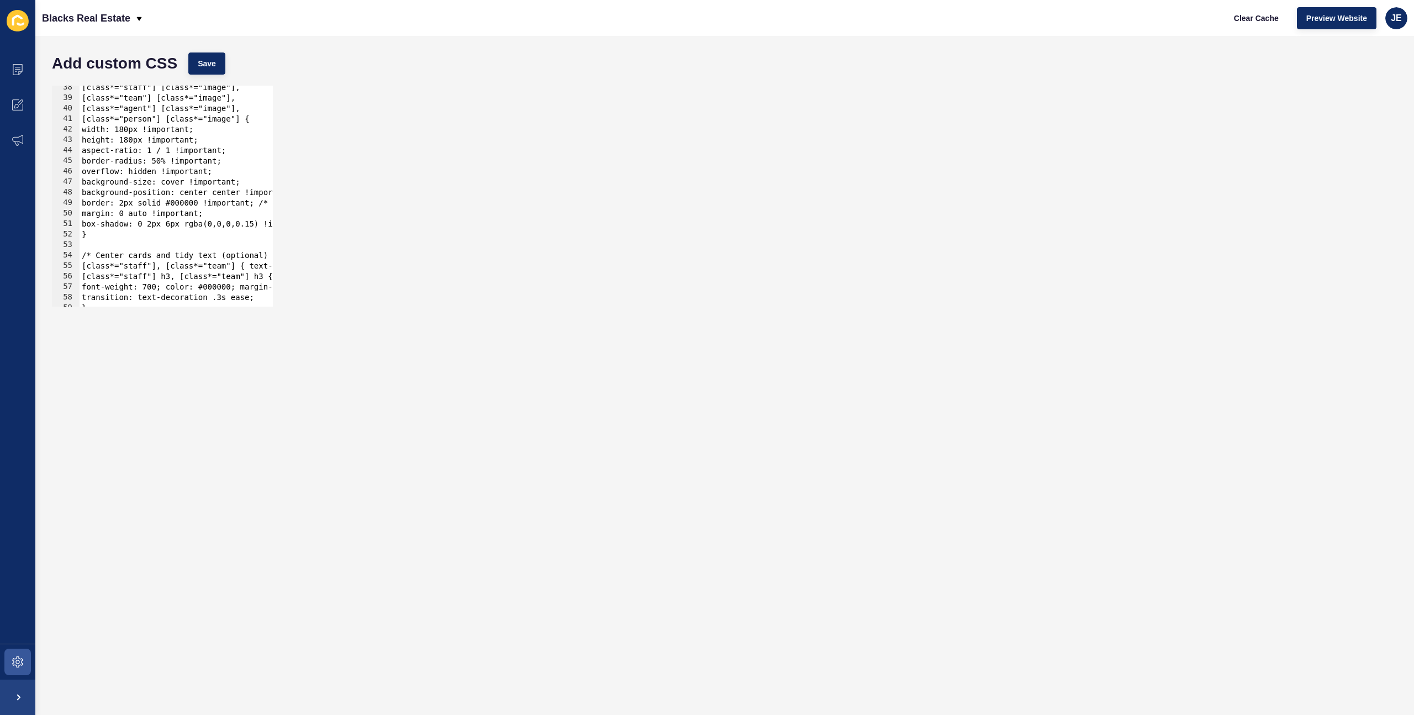
type textarea "margin: 0 auto !important;"
click at [234, 211] on div "[class*="staff"] [class*="image"], [class*="team"] [class*="image"], [class*="a…" at bounding box center [314, 203] width 468 height 242
paste textarea "transform: scale(1.1);"
click at [199, 64] on span "Save" at bounding box center [207, 63] width 18 height 11
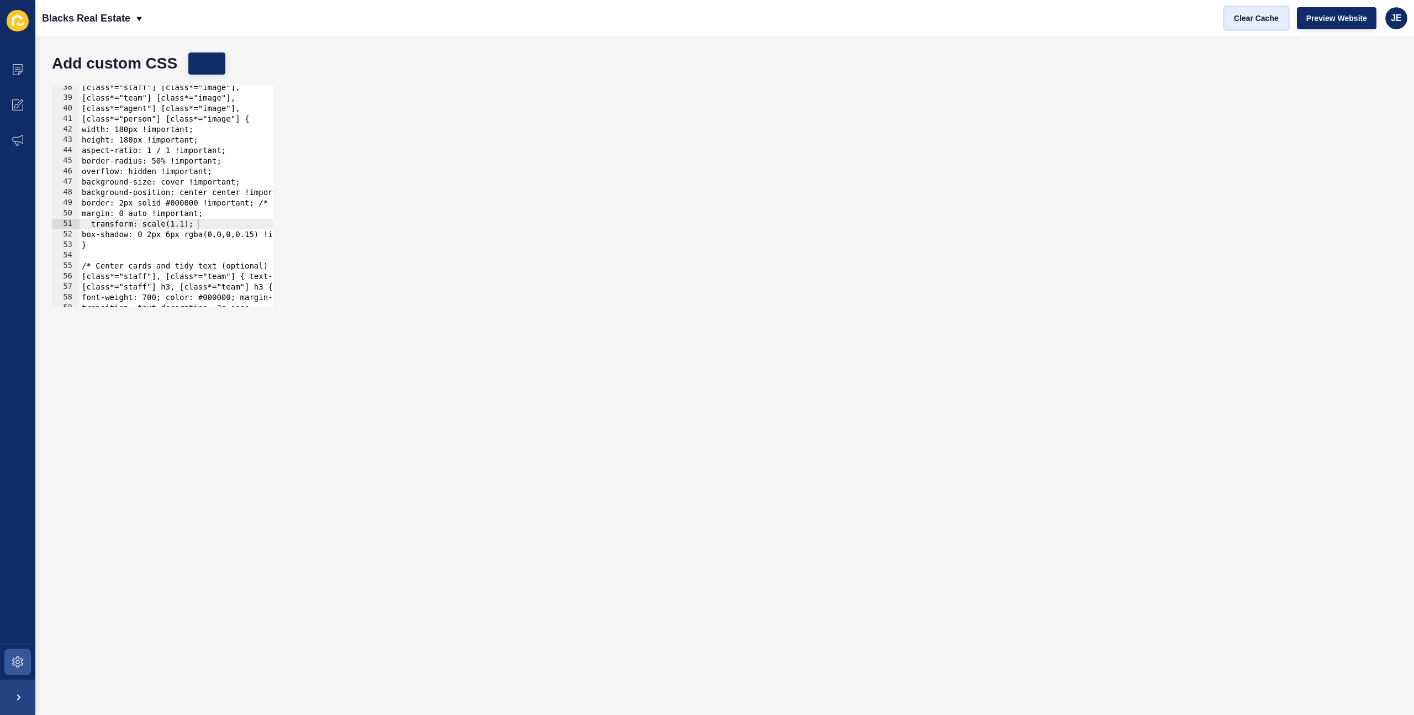
click at [1259, 18] on span "Clear Cache" at bounding box center [1256, 18] width 45 height 11
click at [94, 227] on div "[class*="staff"] [class*="image"], [class*="team"] [class*="image"], [class*="a…" at bounding box center [314, 203] width 468 height 242
click at [207, 57] on button "Save" at bounding box center [206, 63] width 37 height 22
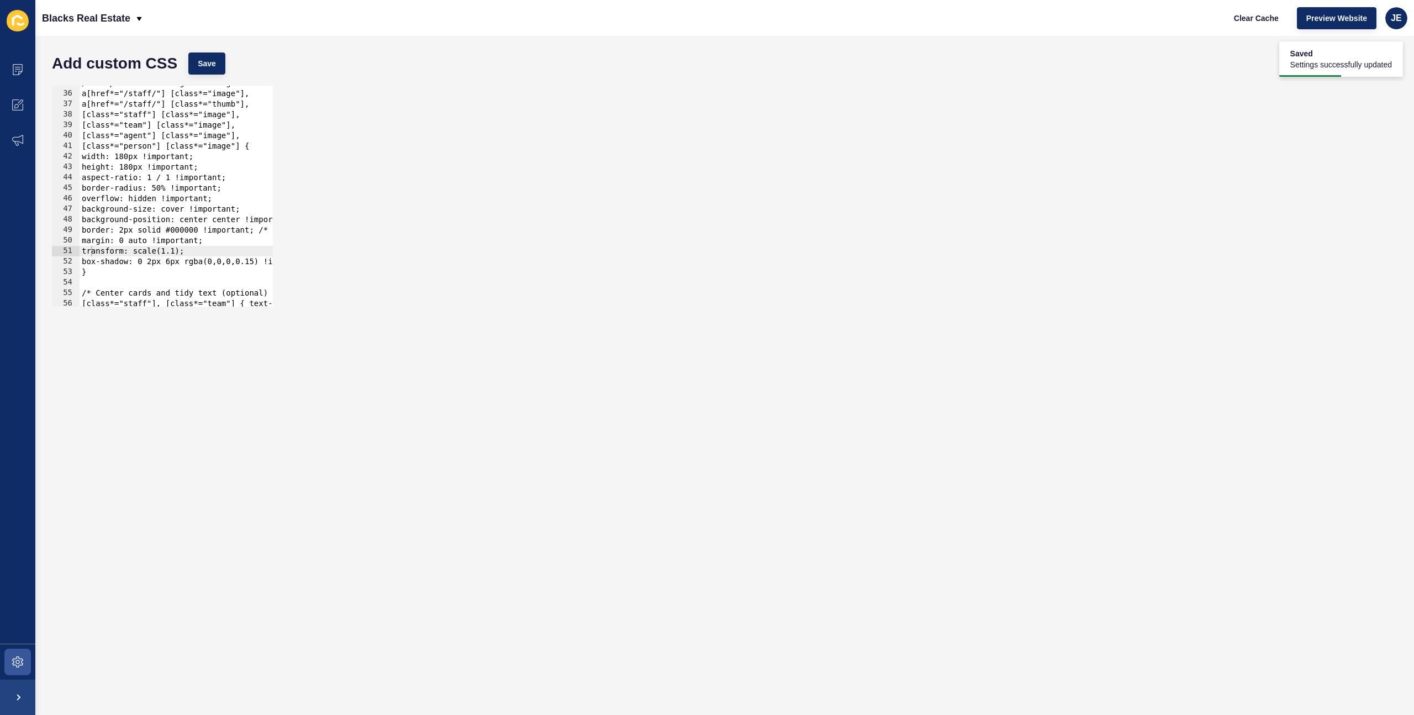
scroll to position [398, 0]
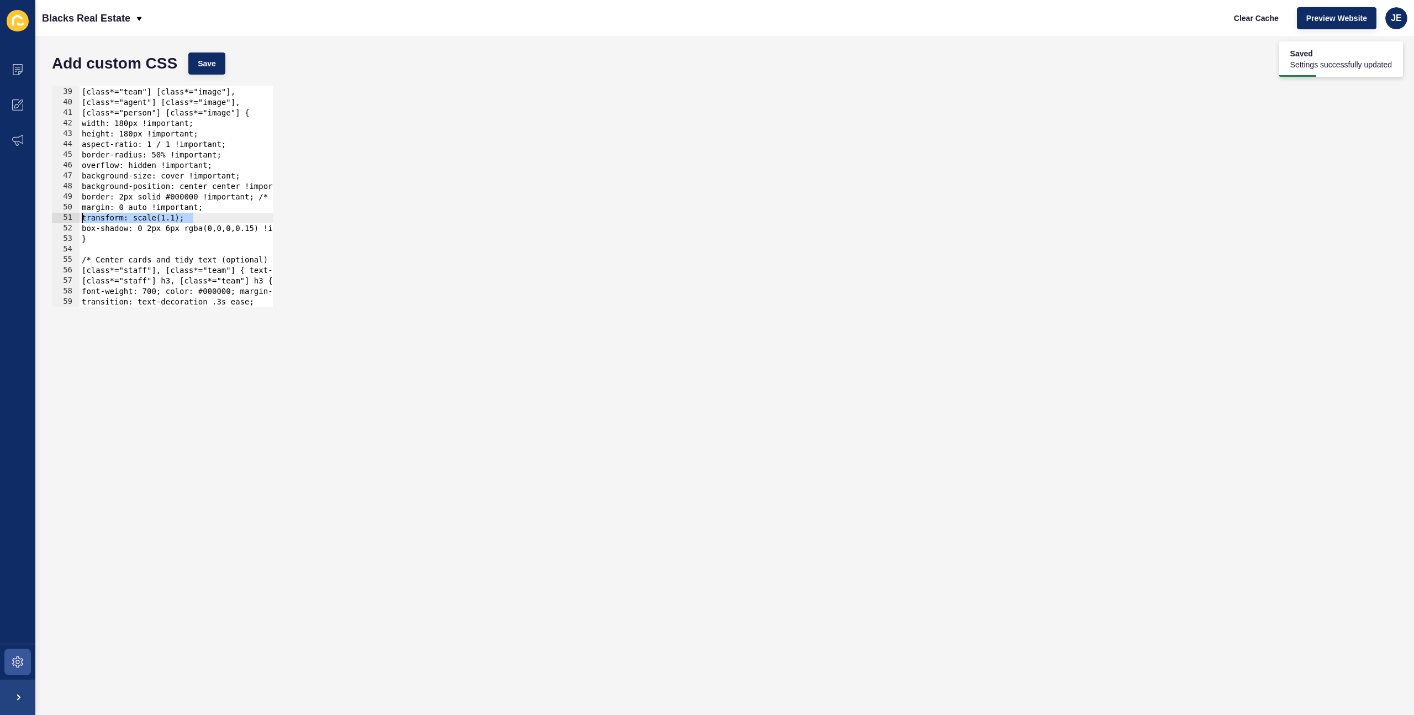
drag, startPoint x: 207, startPoint y: 217, endPoint x: 27, endPoint y: 219, distance: 180.0
click at [27, 219] on div "Content Appearance Marketing Settings Blacks Real Estate Clear Cache Preview We…" at bounding box center [707, 357] width 1414 height 715
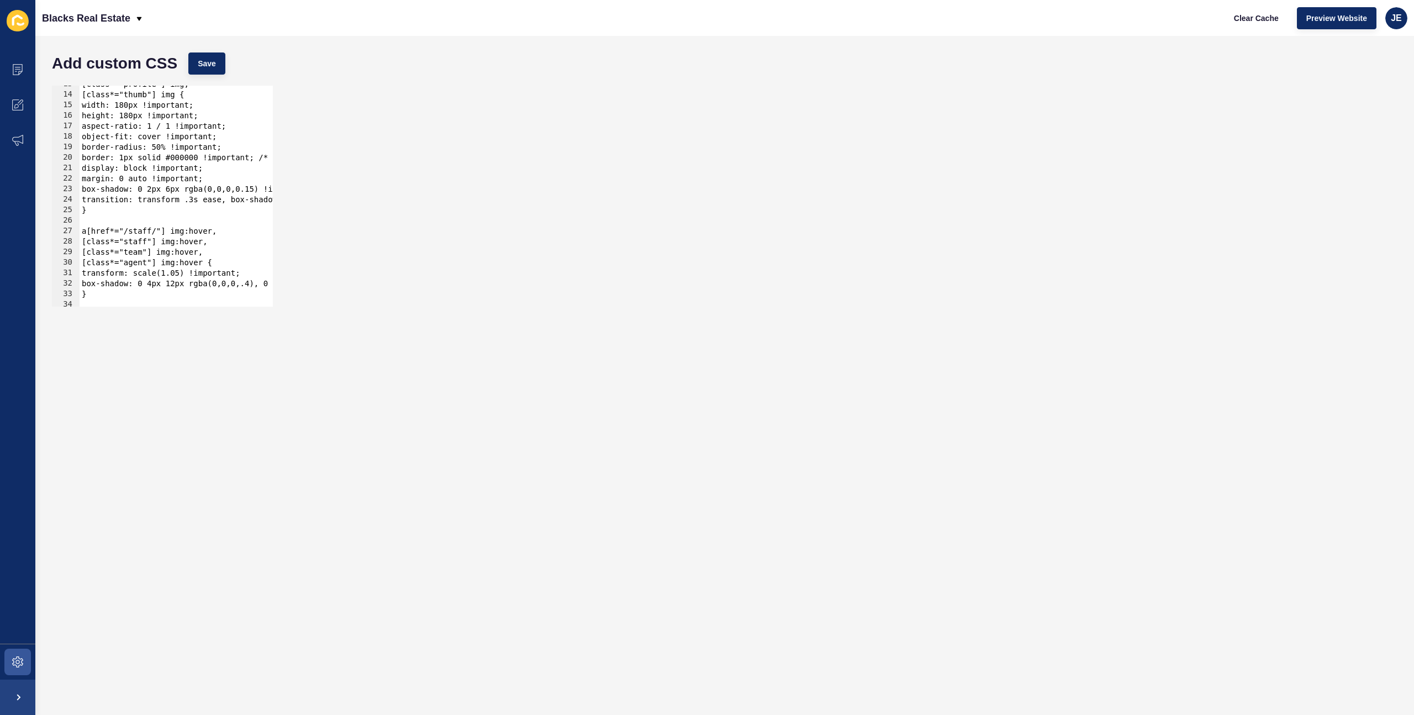
scroll to position [66, 0]
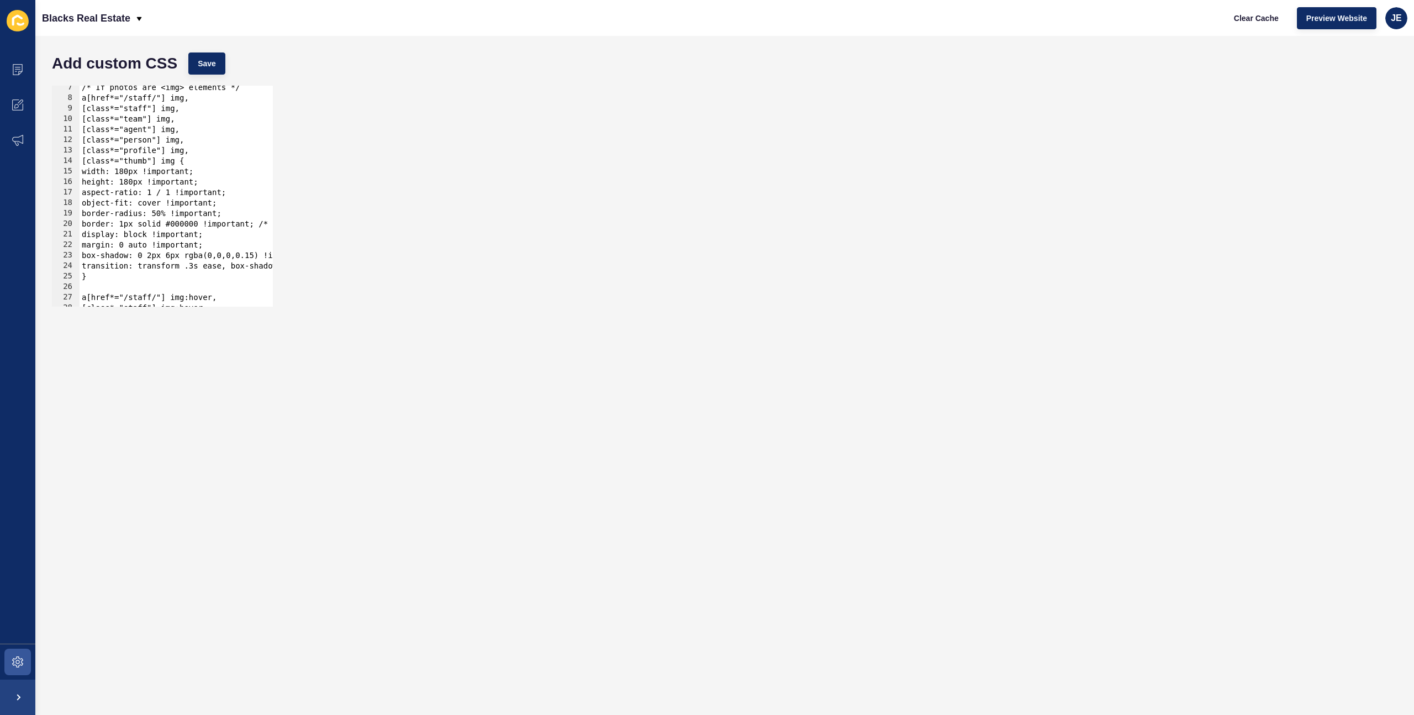
click at [208, 161] on div "/* If photos are <img> elements */ a[href*="/staff/"] img, [class*="staff"] img…" at bounding box center [314, 203] width 468 height 242
type textarea "[class*="thumb"] img {"
paste textarea "transform: scale(1.1);"
click at [215, 62] on span "Save" at bounding box center [207, 63] width 18 height 11
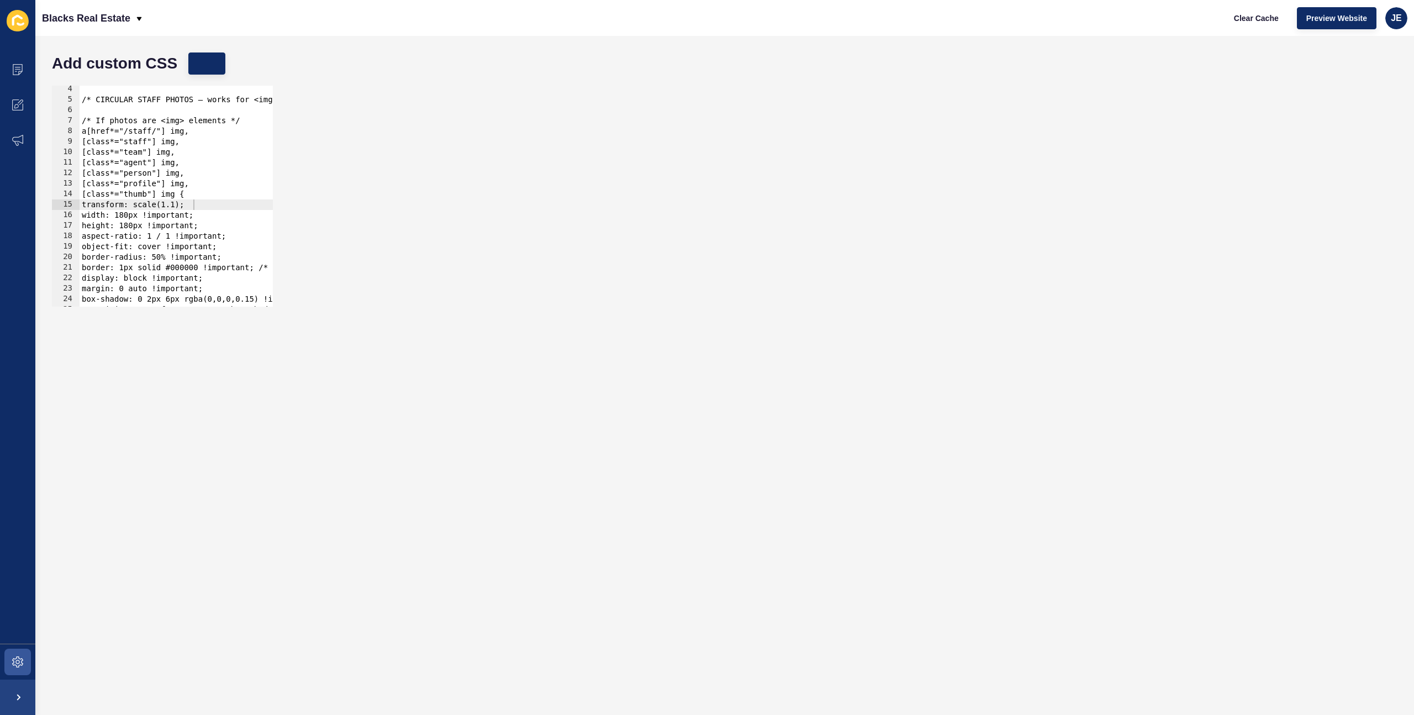
scroll to position [0, 0]
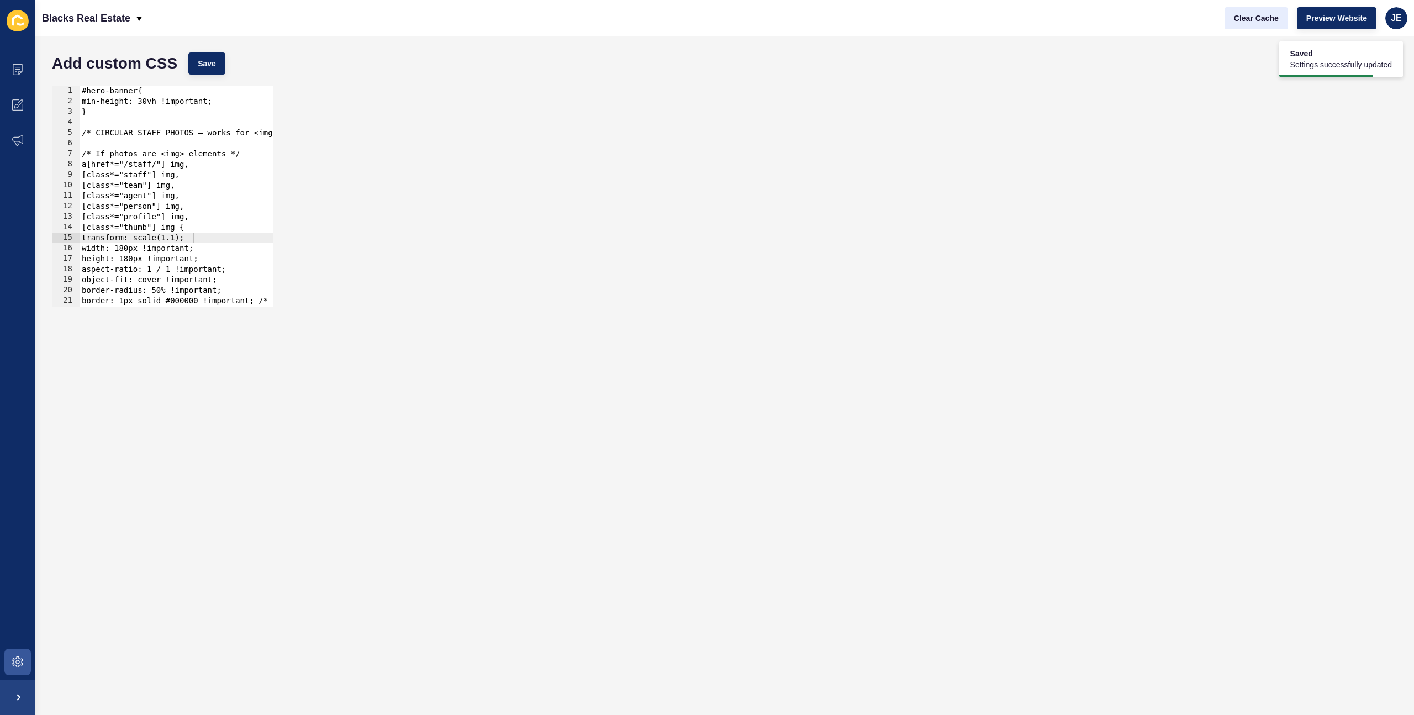
click at [1274, 29] on div "Clear Cache Preview Website JE" at bounding box center [1316, 18] width 192 height 31
click at [1274, 25] on button "Clear Cache" at bounding box center [1256, 18] width 64 height 22
click at [183, 239] on div "#hero-banner{ min-height: 30vh !important; } /* CIRCULAR STAFF PHOTOS — works f…" at bounding box center [314, 207] width 468 height 242
click at [225, 50] on div "Add custom CSS Save" at bounding box center [724, 63] width 1356 height 33
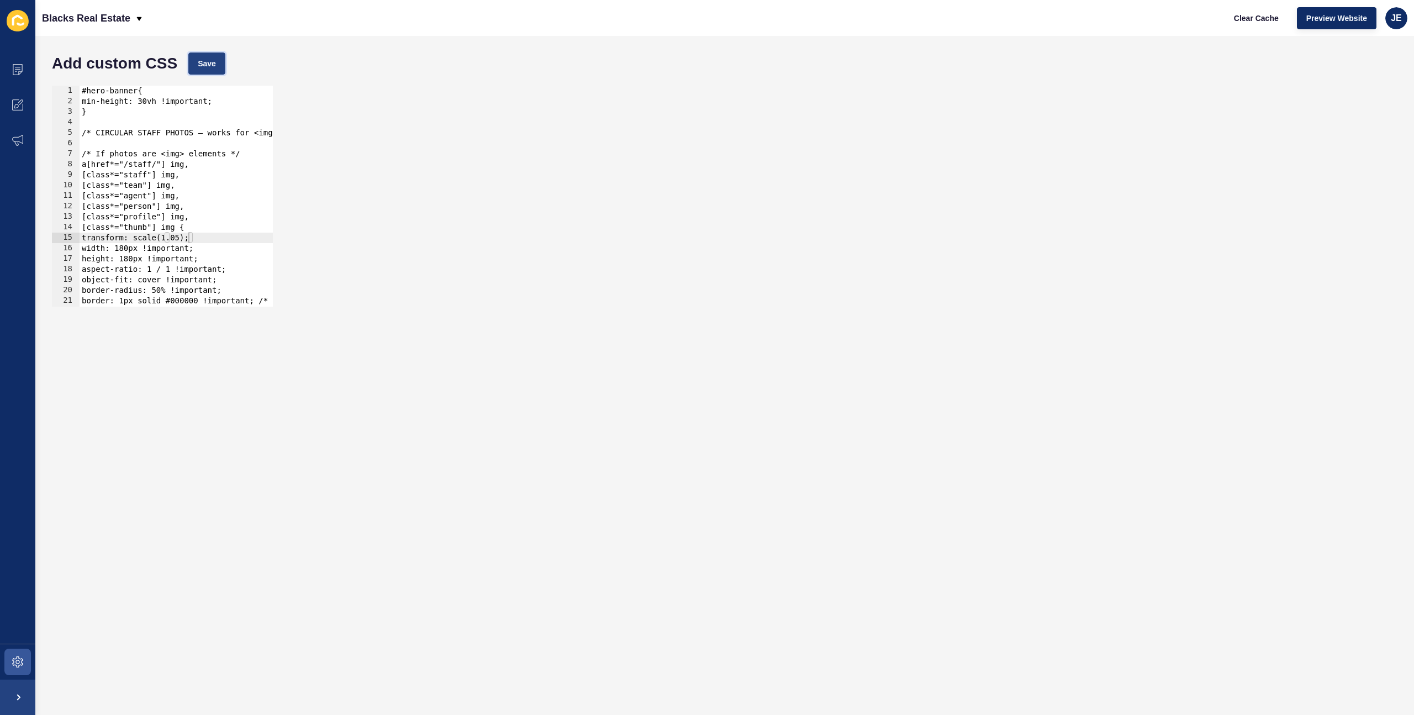
click at [203, 69] on button "Save" at bounding box center [206, 63] width 37 height 22
click at [1243, 20] on span "Clear Cache" at bounding box center [1256, 18] width 45 height 11
click at [187, 241] on div "#hero-banner{ min-height: 30vh !important; } /* CIRCULAR STAFF PHOTOS — works f…" at bounding box center [314, 207] width 468 height 242
click at [214, 71] on button "Save" at bounding box center [206, 63] width 37 height 22
click at [1252, 28] on button "Clear Cache" at bounding box center [1256, 18] width 64 height 22
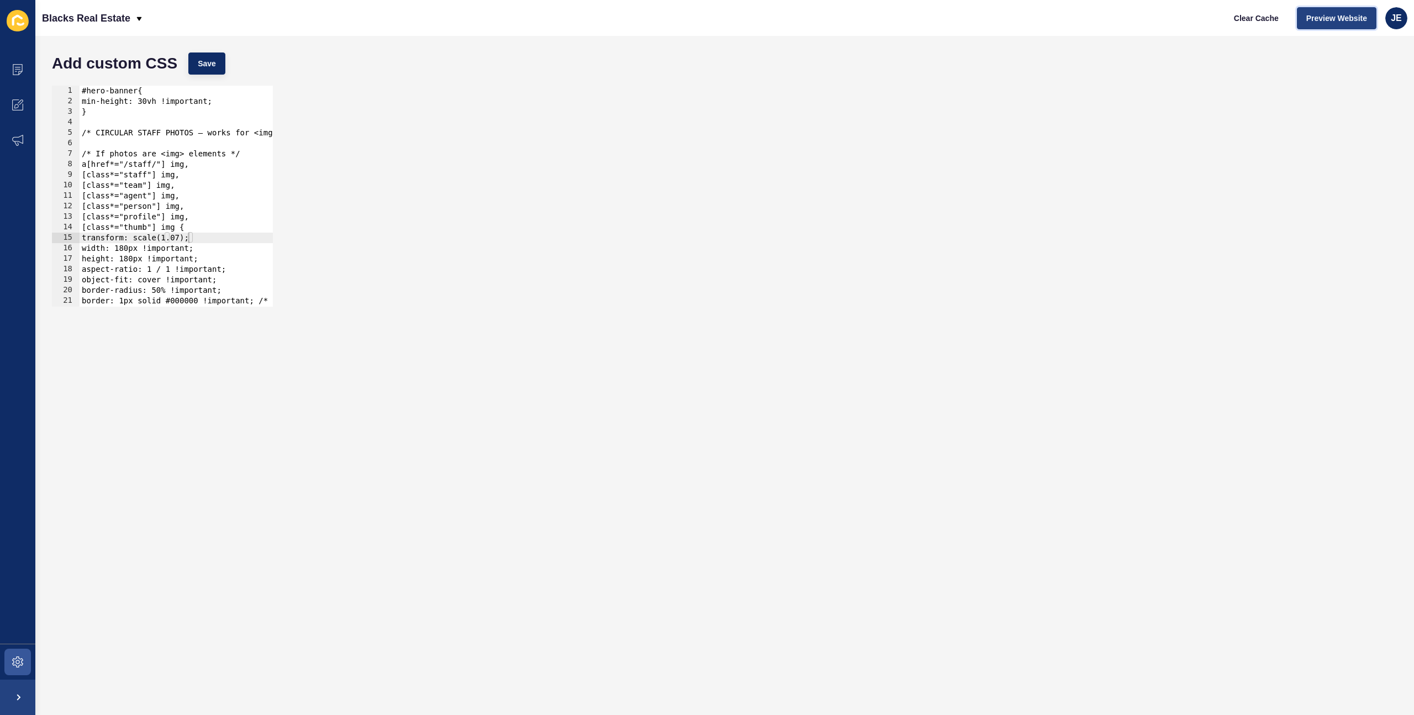
click at [1359, 17] on span "Preview Website" at bounding box center [1336, 18] width 61 height 11
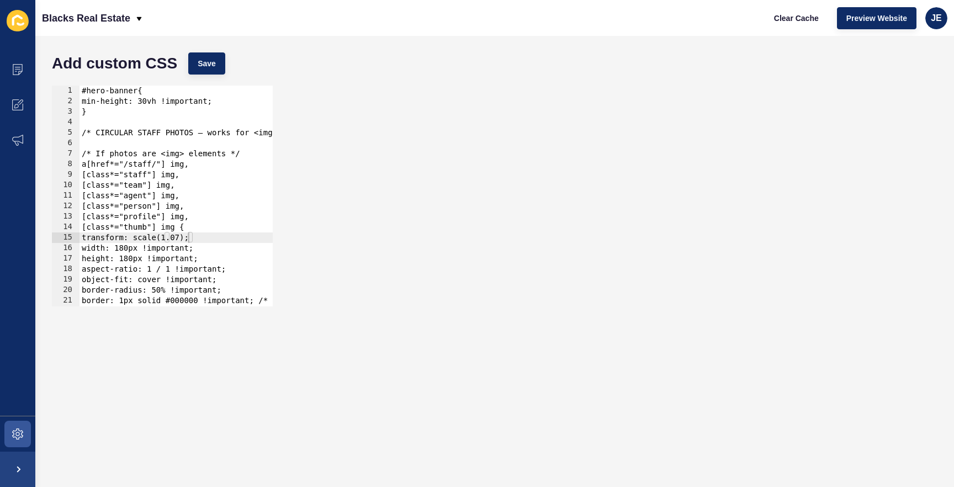
type textarea "}"
click at [188, 117] on div "#hero-banner{ min-height: 30vh !important; } /* CIRCULAR STAFF PHOTOS — works f…" at bounding box center [314, 207] width 468 height 242
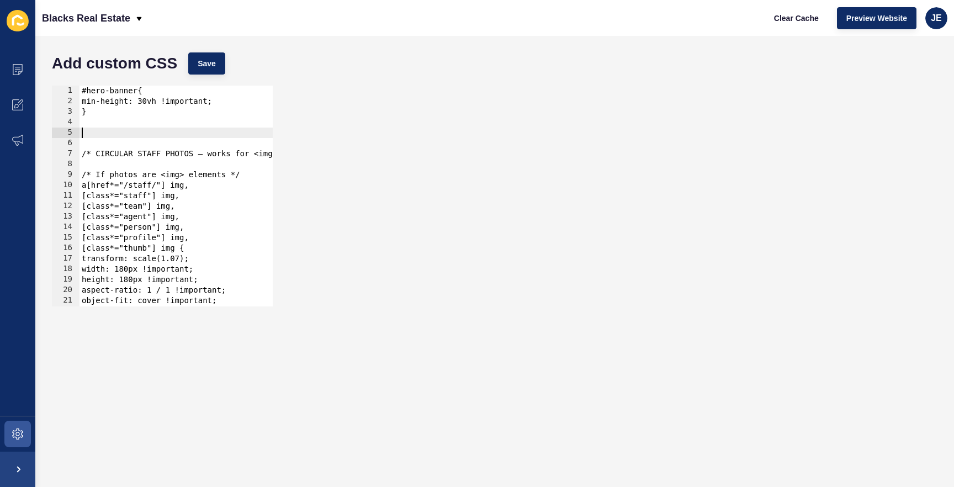
paste textarea "}"
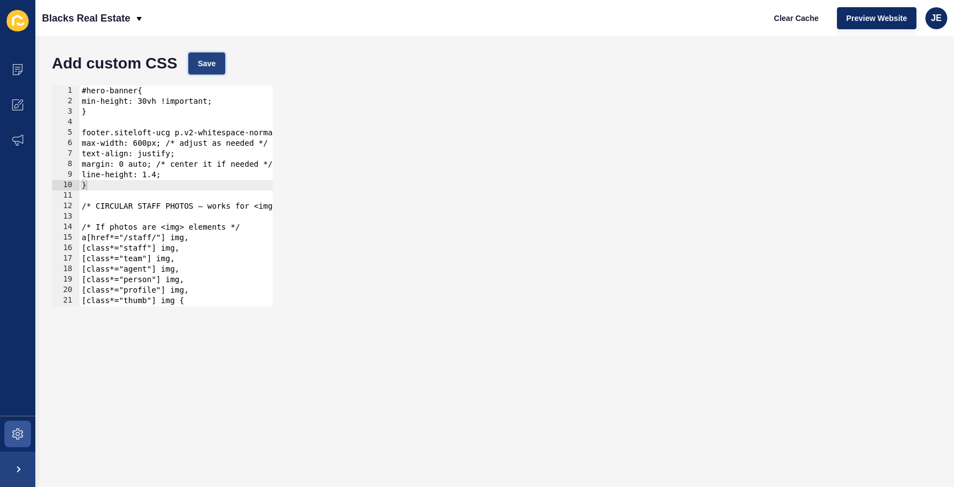
click at [197, 52] on button "Save" at bounding box center [206, 63] width 37 height 22
click at [153, 166] on div "#hero-banner{ min-height: 30vh !important; } footer.siteloft-ucg p.v2-whitespac…" at bounding box center [314, 207] width 468 height 242
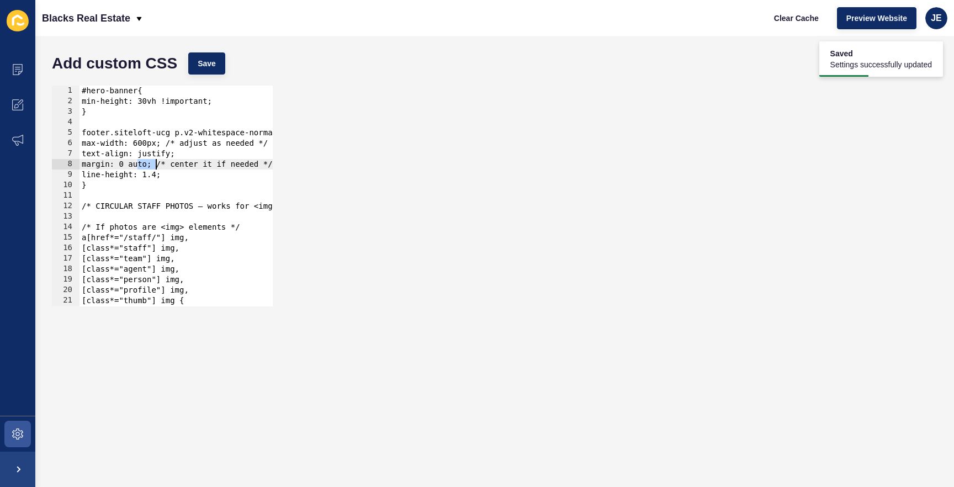
click at [153, 166] on div "#hero-banner{ min-height: 30vh !important; } footer.siteloft-ucg p.v2-whitespac…" at bounding box center [314, 207] width 468 height 242
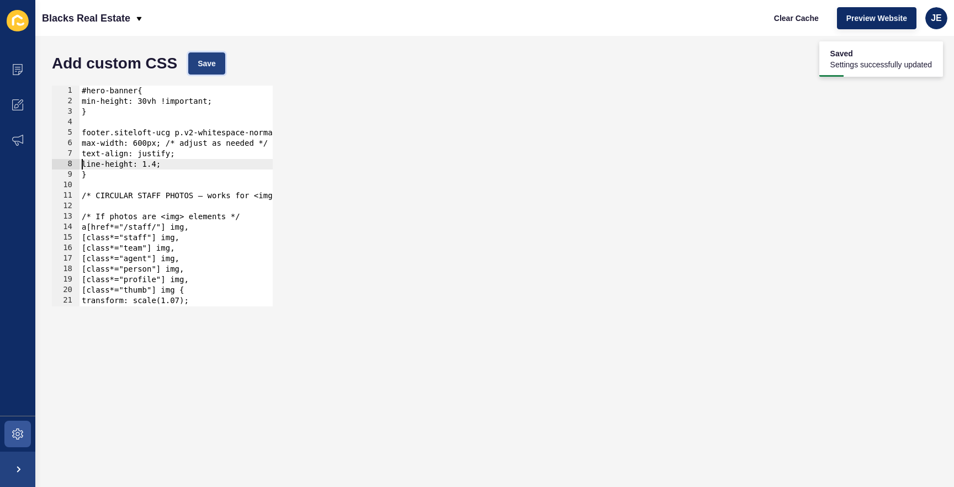
click at [205, 59] on span "Save" at bounding box center [207, 63] width 18 height 11
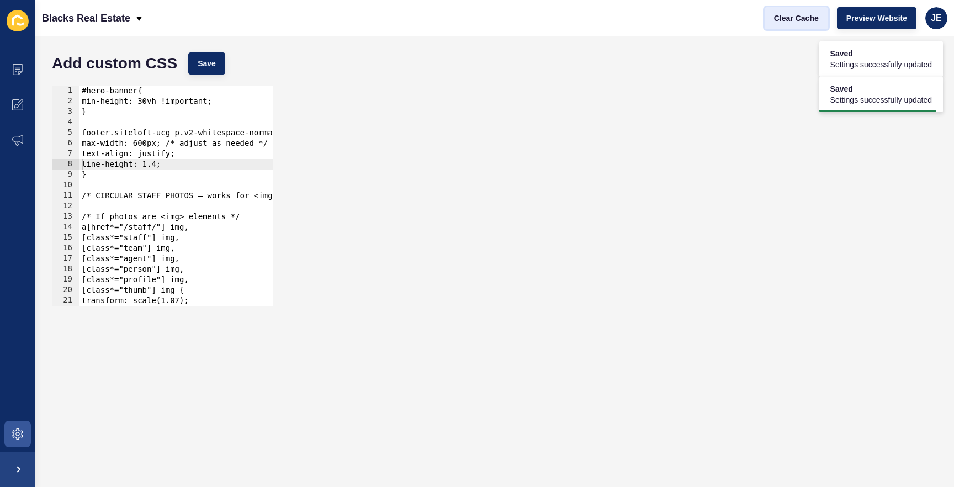
click at [814, 15] on span "Clear Cache" at bounding box center [796, 18] width 45 height 11
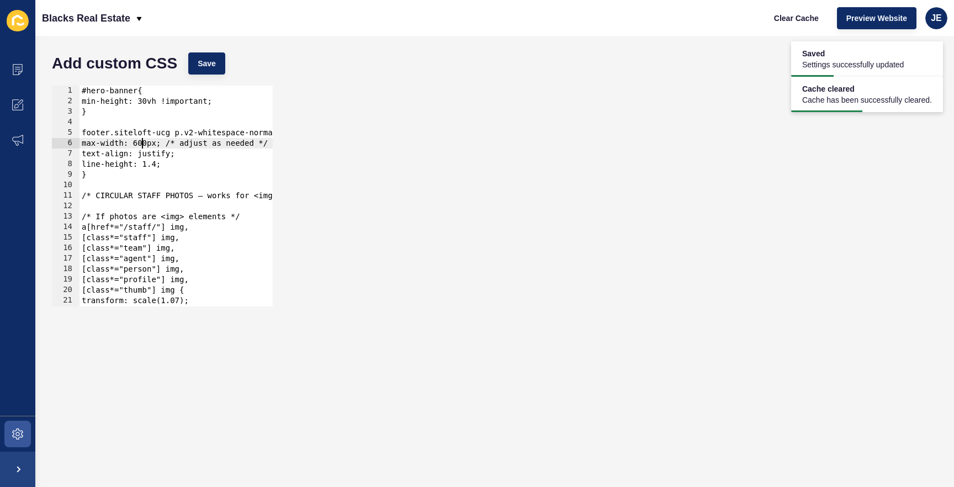
click at [143, 145] on div "#hero-banner{ min-height: 30vh !important; } footer.siteloft-ucg p.v2-whitespac…" at bounding box center [314, 207] width 468 height 242
click at [150, 146] on div "#hero-banner{ min-height: 30vh !important; } footer.siteloft-ucg p.v2-whitespac…" at bounding box center [314, 207] width 468 height 242
type textarea "max-width: 500px; /* adjust as needed */"
click at [208, 72] on button "Save" at bounding box center [206, 63] width 37 height 22
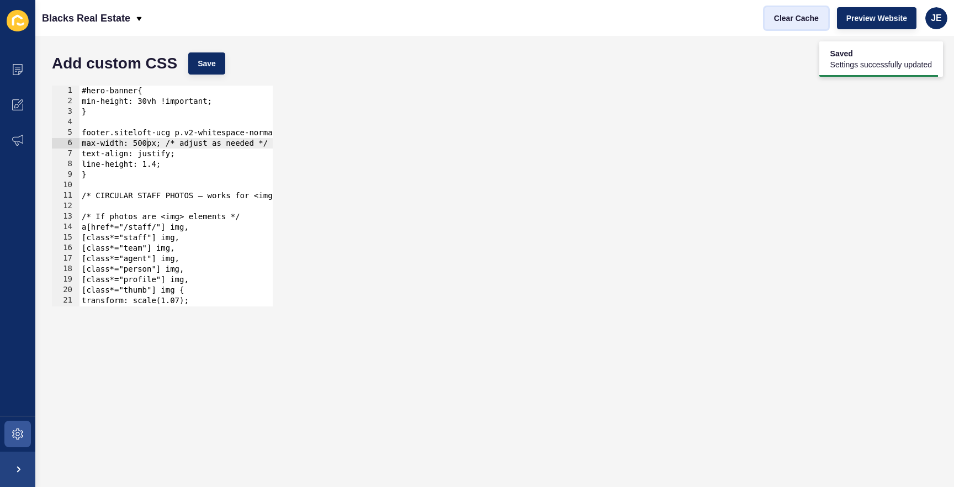
click at [791, 14] on span "Clear Cache" at bounding box center [796, 18] width 45 height 11
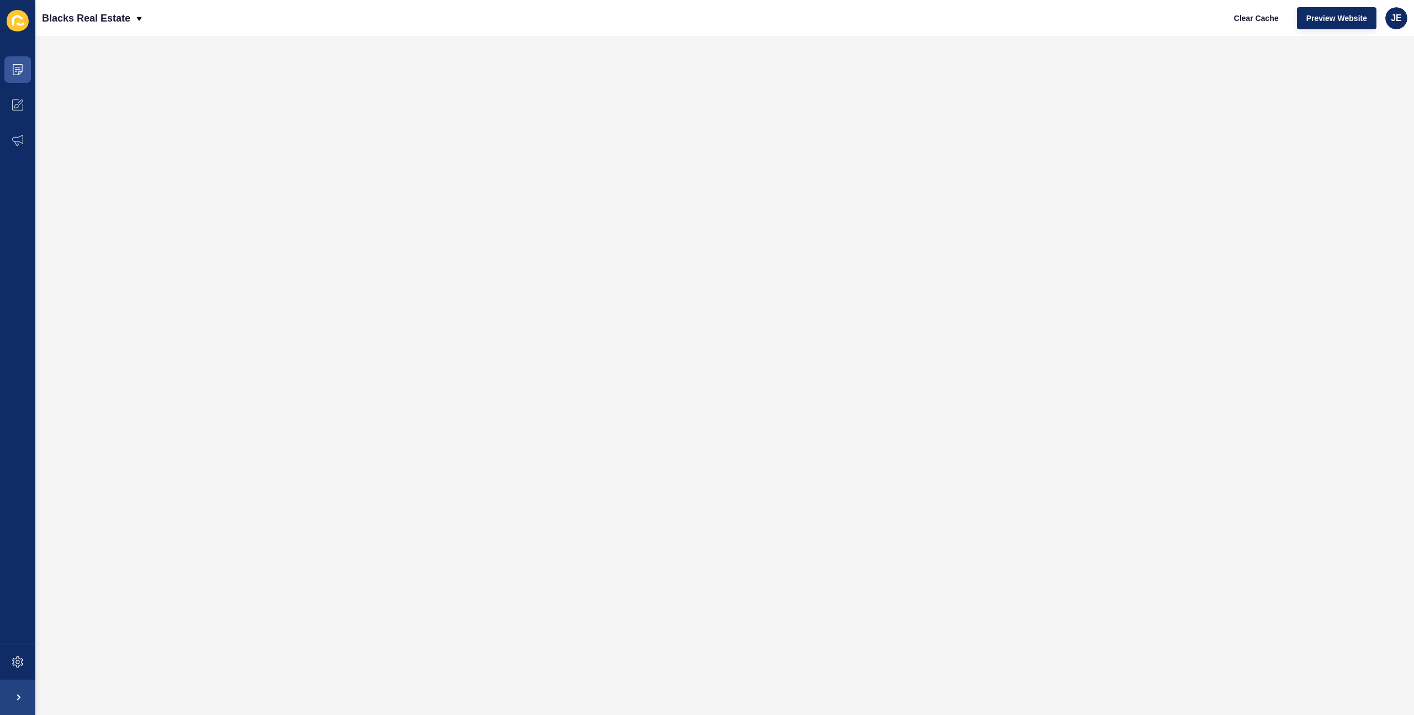
click at [1256, 6] on div "Clear Cache Preview Website JE" at bounding box center [1316, 18] width 192 height 31
click at [1254, 17] on span "Clear Cache" at bounding box center [1256, 18] width 45 height 11
click at [1249, 17] on span "Clear Cache" at bounding box center [1256, 18] width 45 height 11
click at [27, 667] on span at bounding box center [17, 661] width 35 height 35
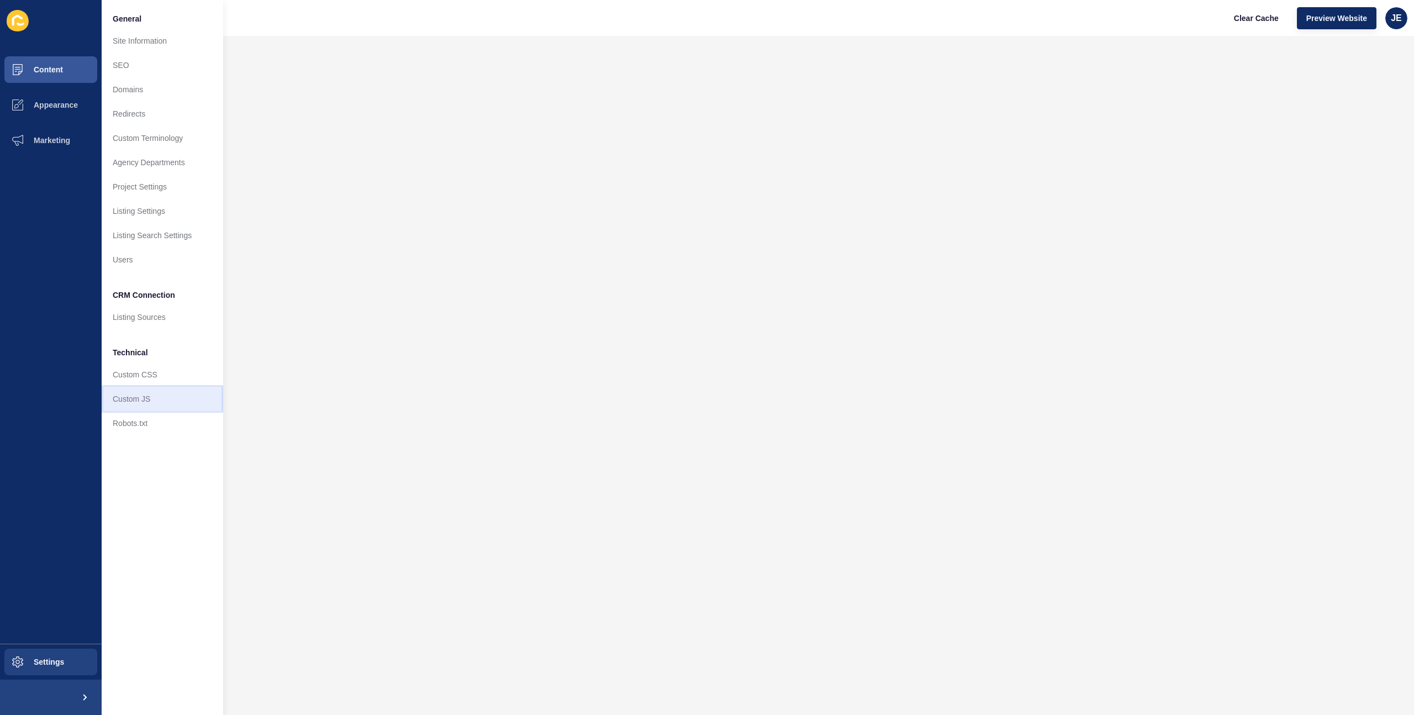
click at [171, 405] on link "Custom JS" at bounding box center [162, 399] width 121 height 24
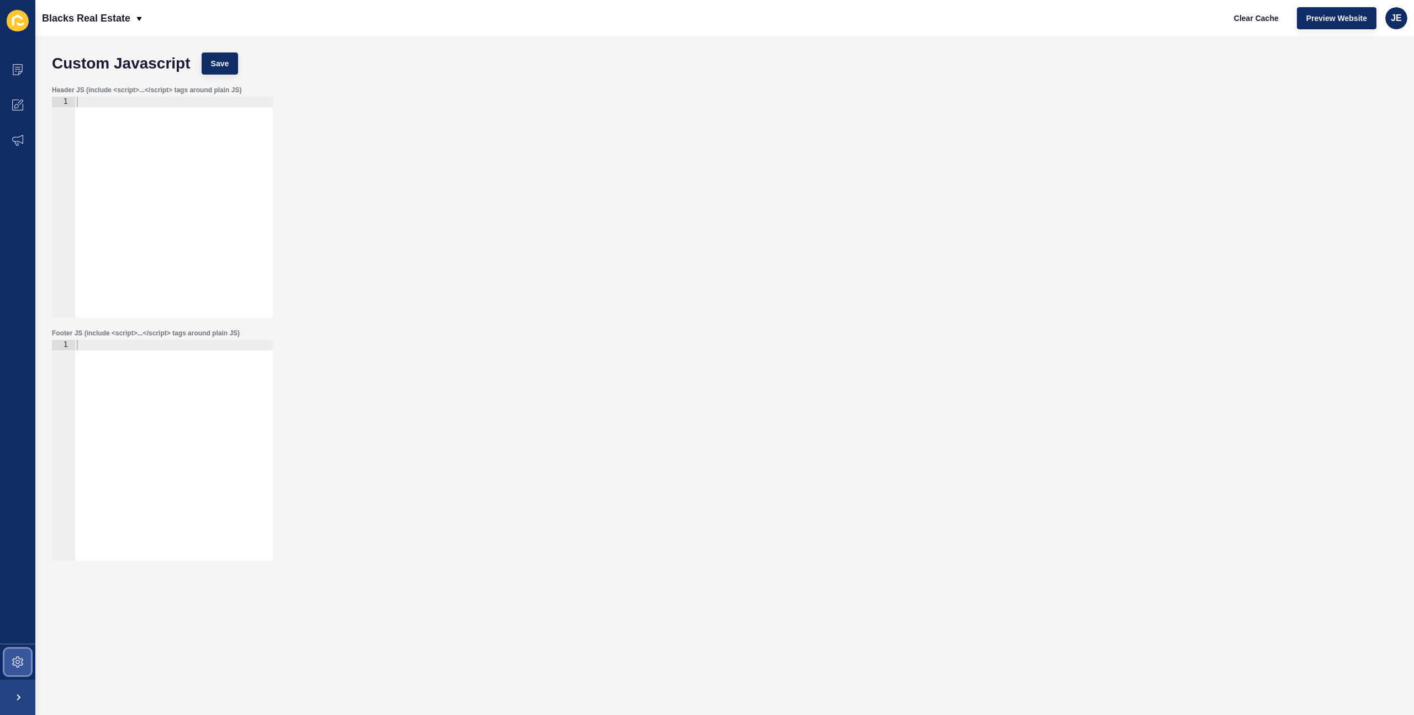
click at [3, 672] on span at bounding box center [17, 661] width 35 height 35
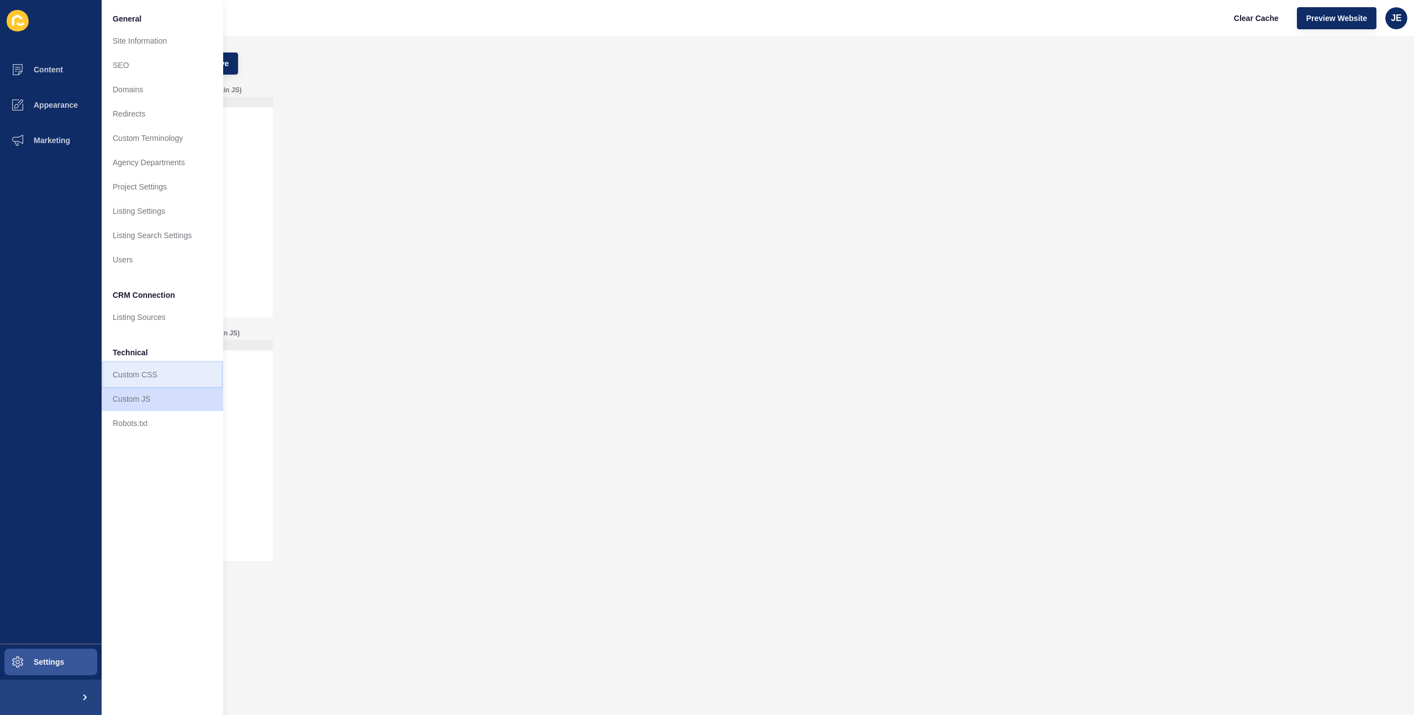
click at [137, 371] on link "Custom CSS" at bounding box center [162, 374] width 121 height 24
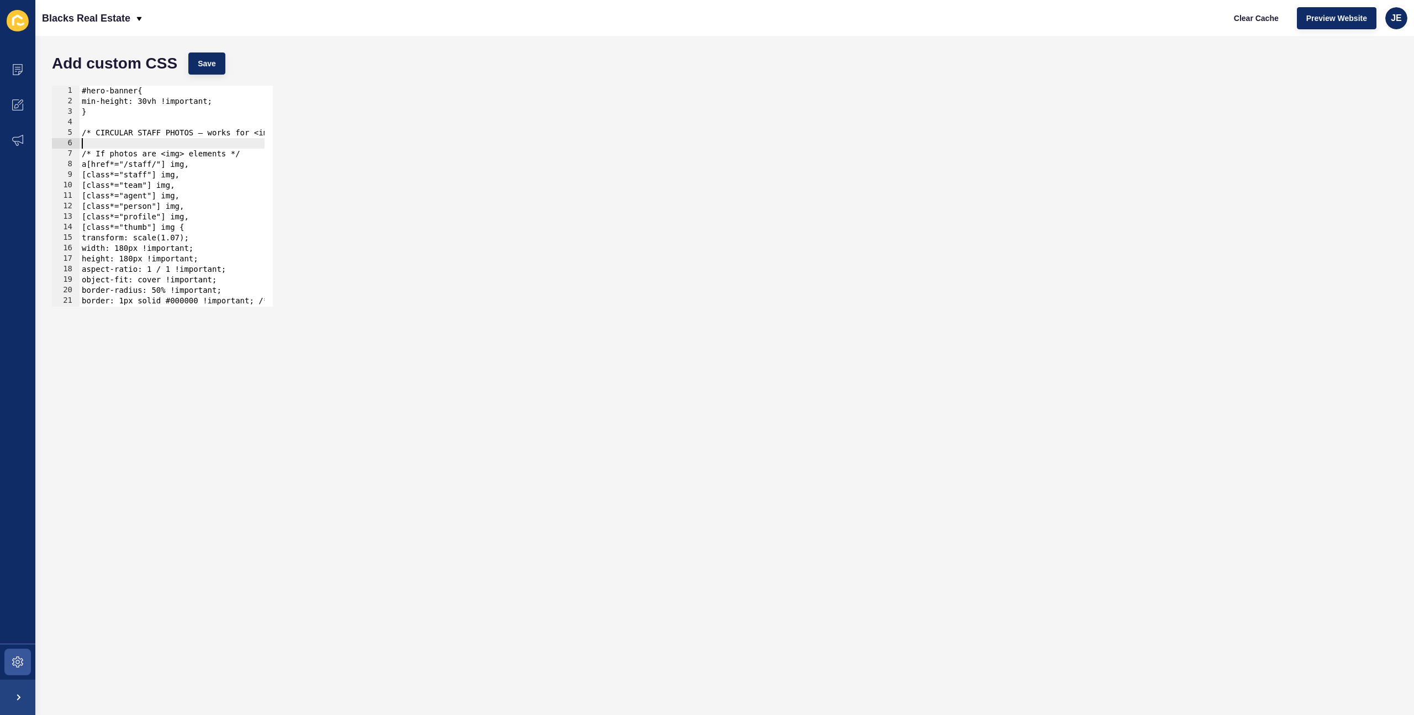
click at [109, 142] on div "#hero-banner{ min-height: 30vh !important; } /* CIRCULAR STAFF PHOTOS — works f…" at bounding box center [314, 203] width 468 height 234
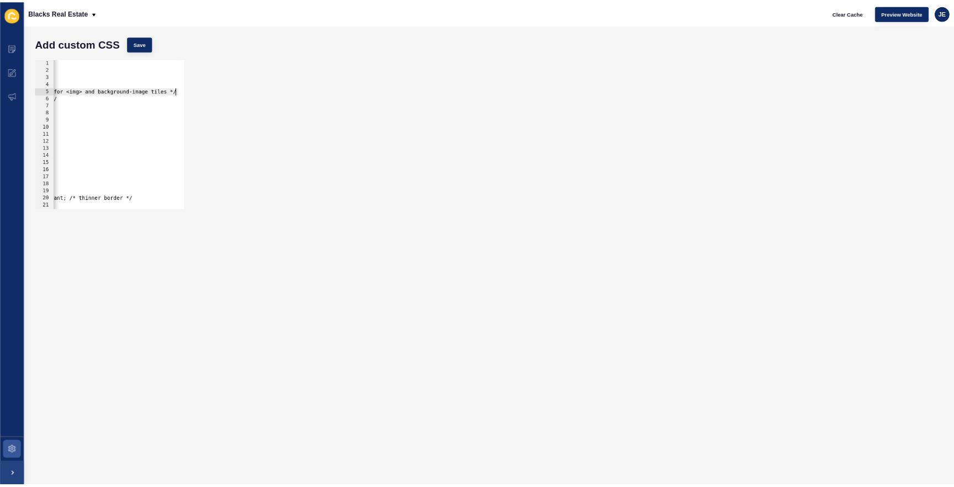
scroll to position [0, 156]
click at [203, 71] on button "Save" at bounding box center [206, 63] width 37 height 22
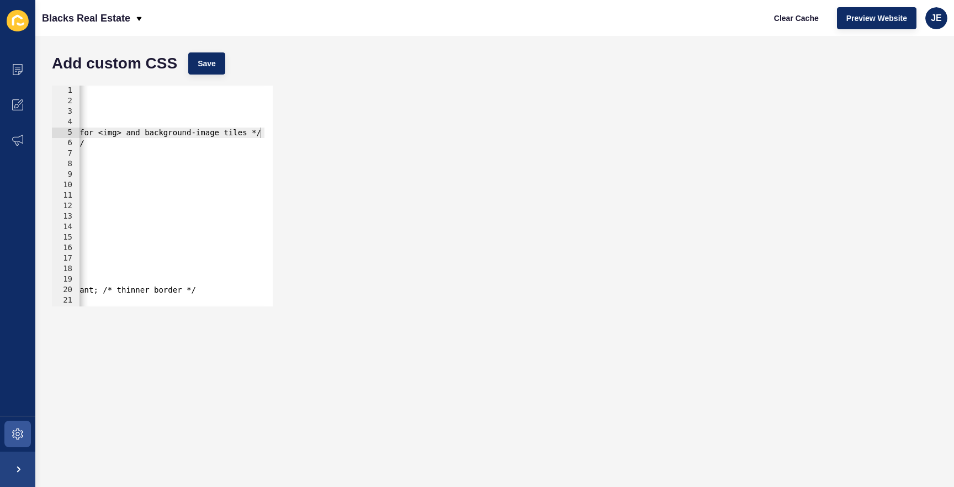
type textarea "a[href*="/staff/"] img,"
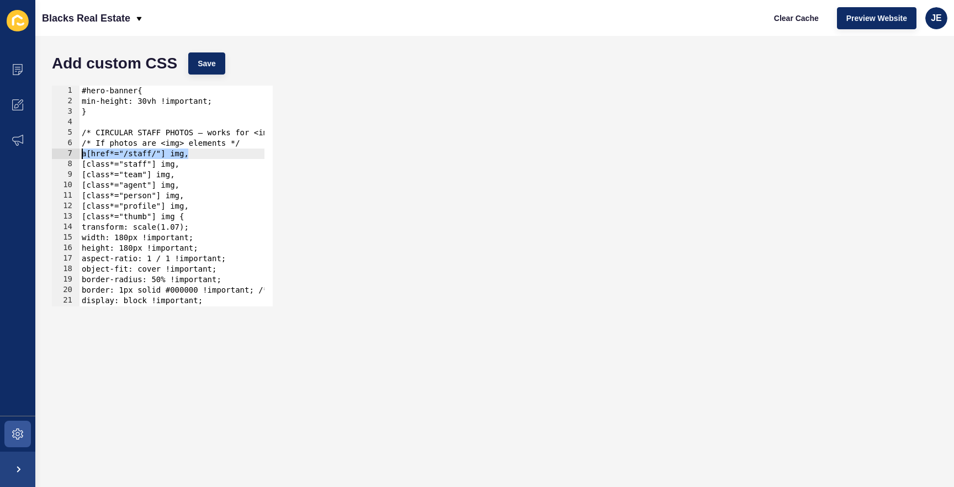
scroll to position [0, 0]
drag, startPoint x: 194, startPoint y: 150, endPoint x: 71, endPoint y: 154, distance: 123.7
click at [70, 152] on div "a[href*="/staff/"] img, 1 2 3 4 5 6 7 8 9 10 11 12 13 14 15 16 17 18 19 20 21 2…" at bounding box center [162, 196] width 221 height 221
